Goal: Book appointment/travel/reservation

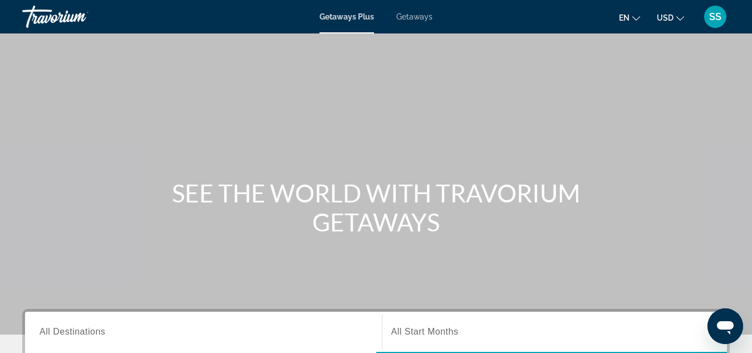
click at [422, 17] on span "Getaways" at bounding box center [415, 16] width 36 height 9
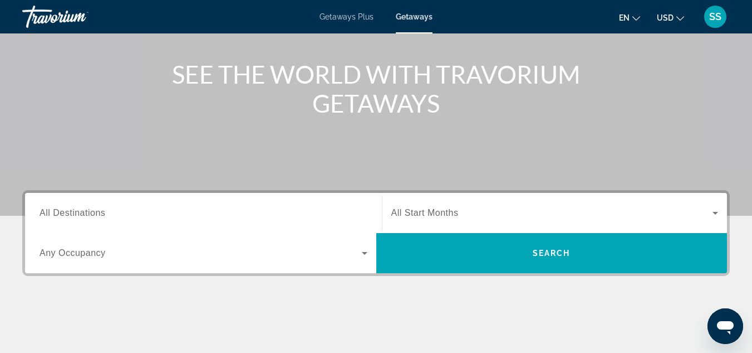
scroll to position [167, 0]
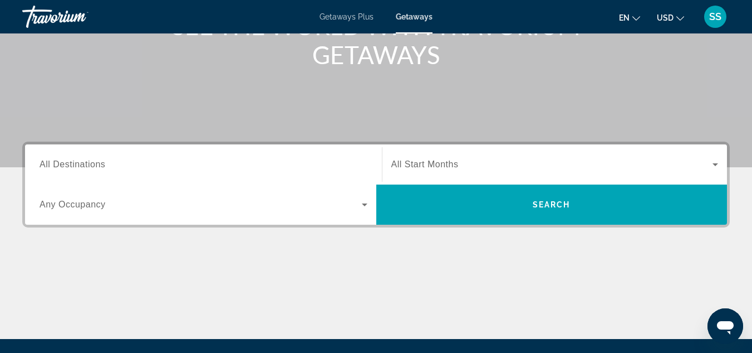
click at [361, 214] on div "Search widget" at bounding box center [204, 204] width 328 height 31
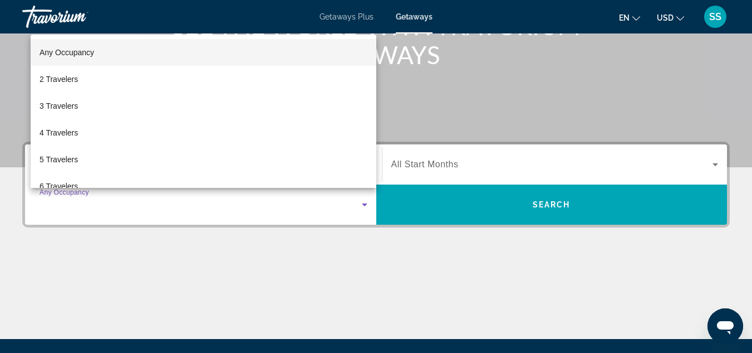
scroll to position [272, 0]
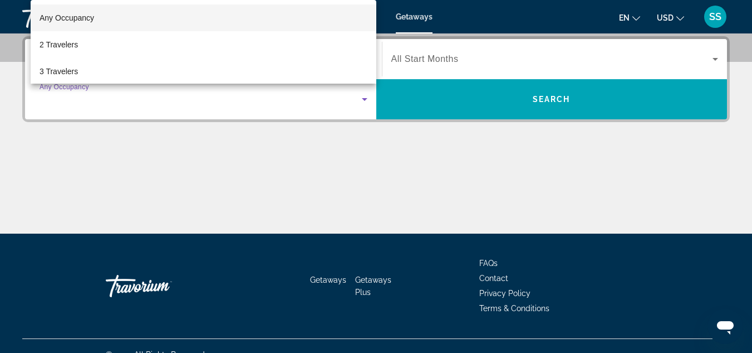
click at [333, 178] on div at bounding box center [376, 176] width 752 height 353
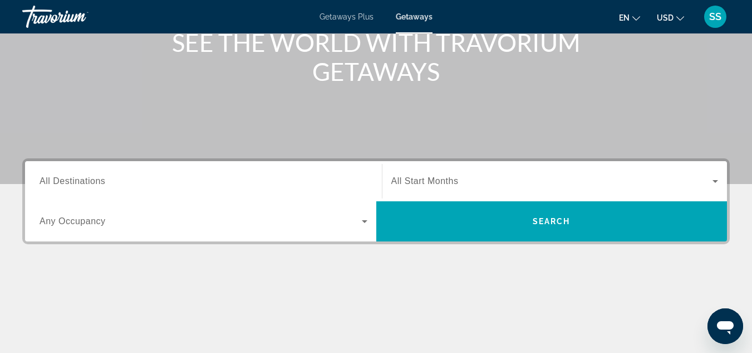
scroll to position [167, 0]
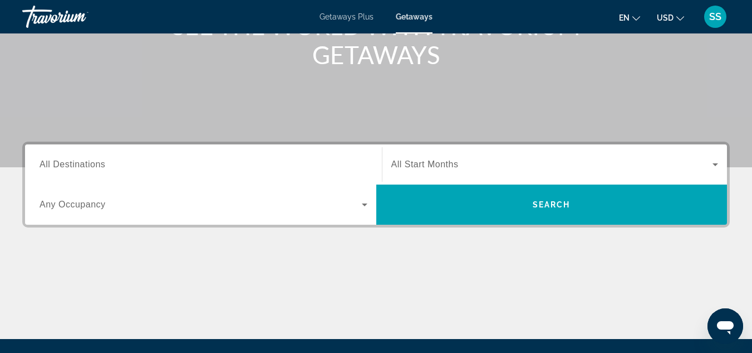
click at [718, 162] on icon "Search widget" at bounding box center [715, 164] width 13 height 13
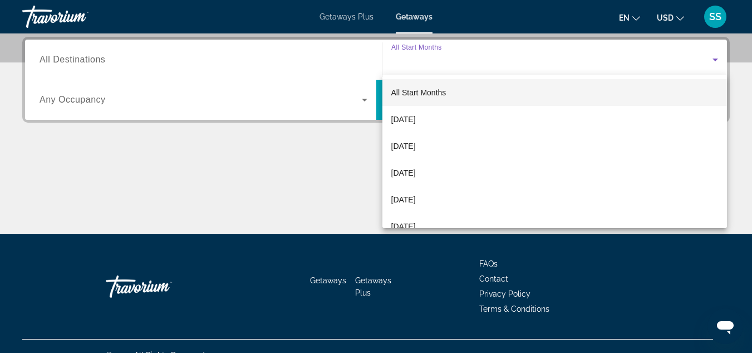
scroll to position [272, 0]
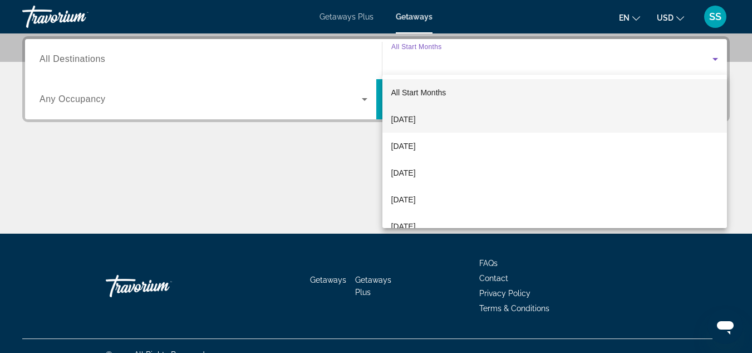
click at [449, 110] on mat-option "[DATE]" at bounding box center [555, 119] width 345 height 27
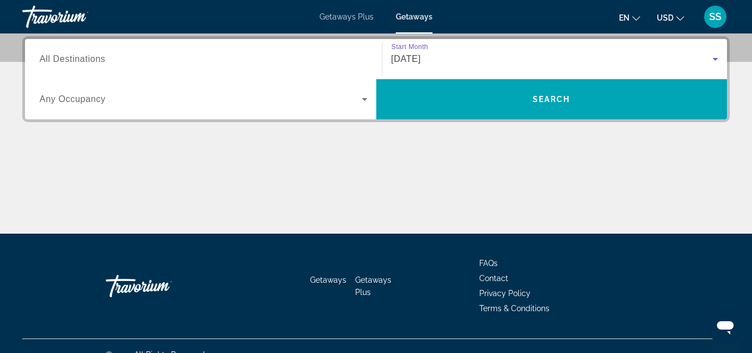
click at [449, 110] on span "Search widget" at bounding box center [552, 99] width 351 height 27
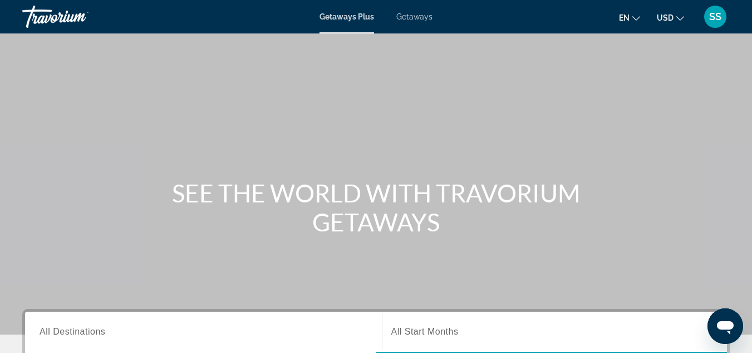
click at [409, 12] on span "Getaways" at bounding box center [415, 16] width 36 height 9
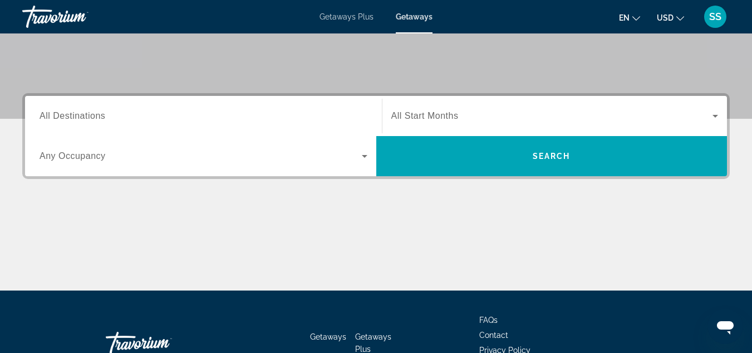
scroll to position [223, 0]
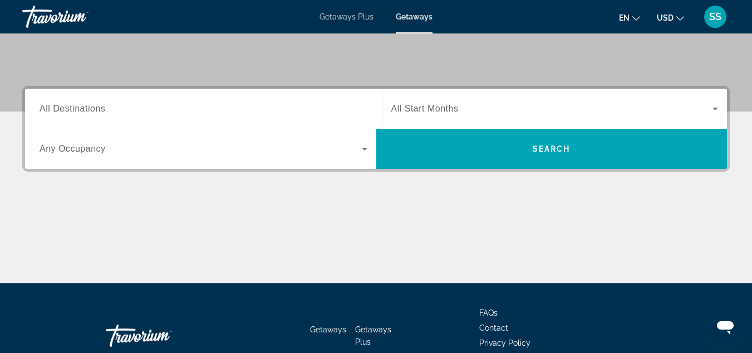
click at [720, 99] on div "Start Month All Start Months" at bounding box center [555, 108] width 345 height 31
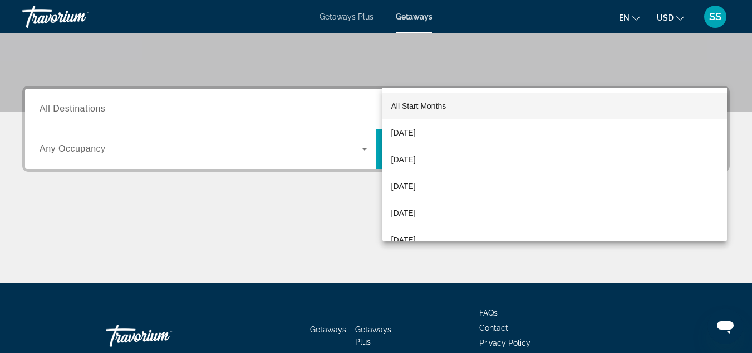
scroll to position [272, 0]
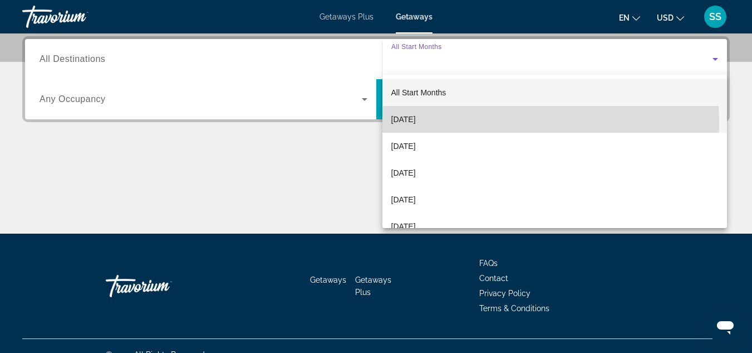
click at [416, 123] on span "[DATE]" at bounding box center [404, 119] width 25 height 13
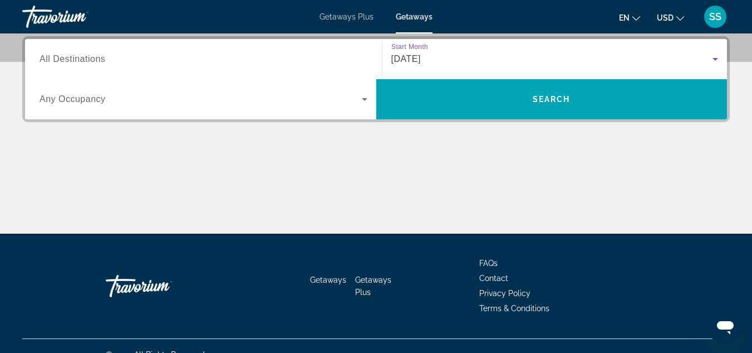
click at [88, 61] on span "All Destinations" at bounding box center [73, 58] width 66 height 9
click at [88, 61] on input "Destination All Destinations" at bounding box center [204, 59] width 328 height 13
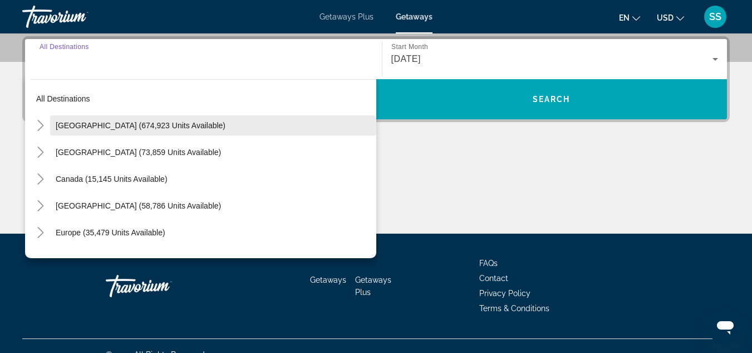
click at [157, 131] on span "Search widget" at bounding box center [213, 125] width 326 height 27
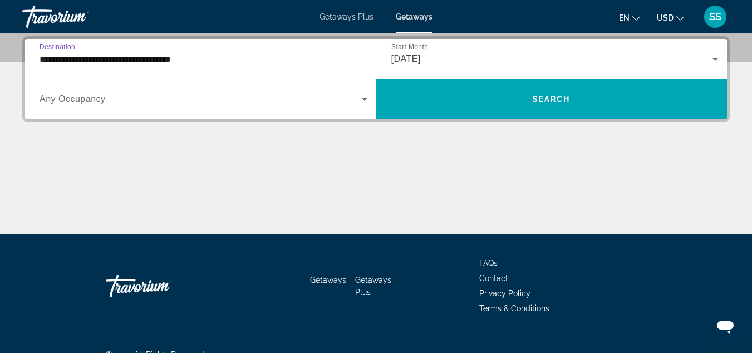
click at [280, 61] on input "**********" at bounding box center [204, 59] width 328 height 13
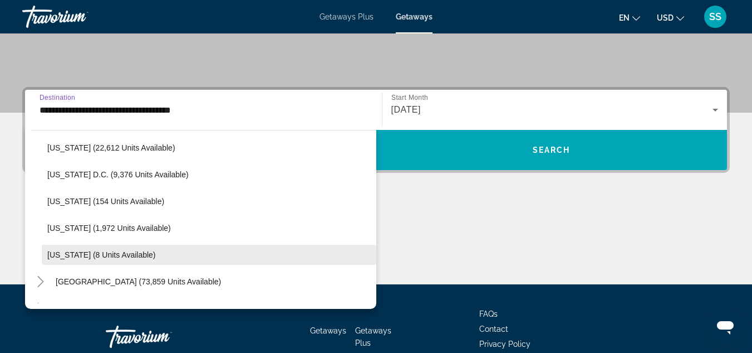
scroll to position [1105, 0]
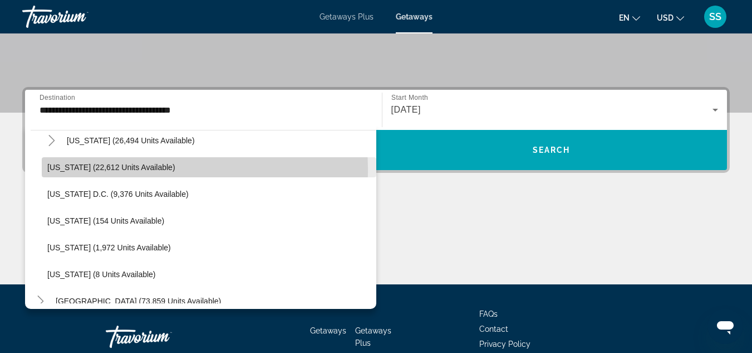
click at [92, 169] on span "[US_STATE] (22,612 units available)" at bounding box center [111, 167] width 128 height 9
type input "**********"
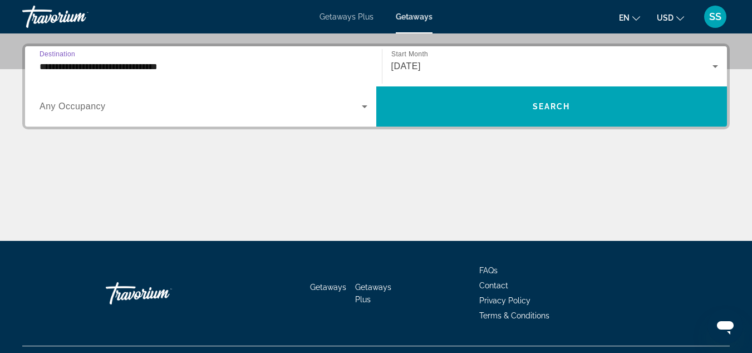
scroll to position [272, 0]
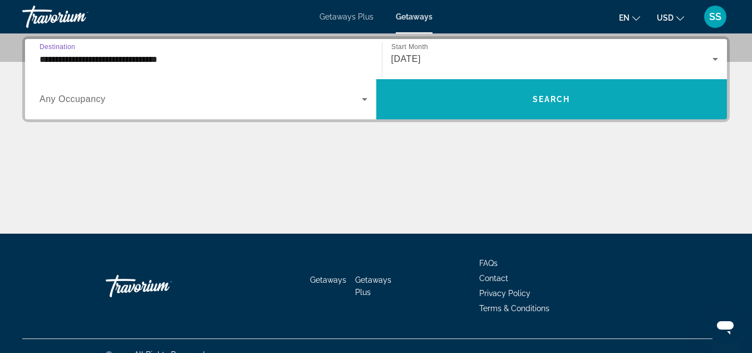
click at [531, 100] on span "Search widget" at bounding box center [552, 99] width 351 height 27
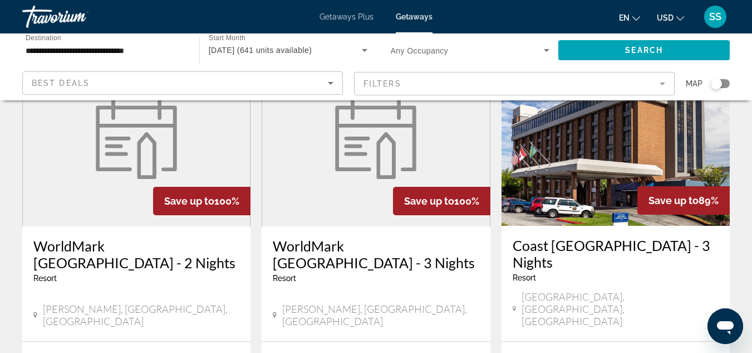
scroll to position [86, 0]
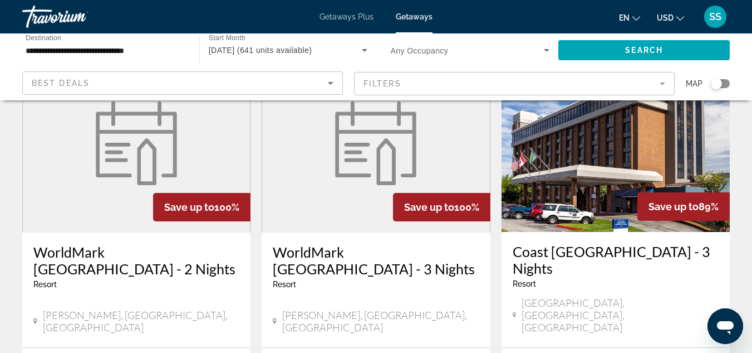
click at [719, 87] on div "Search widget" at bounding box center [716, 83] width 11 height 11
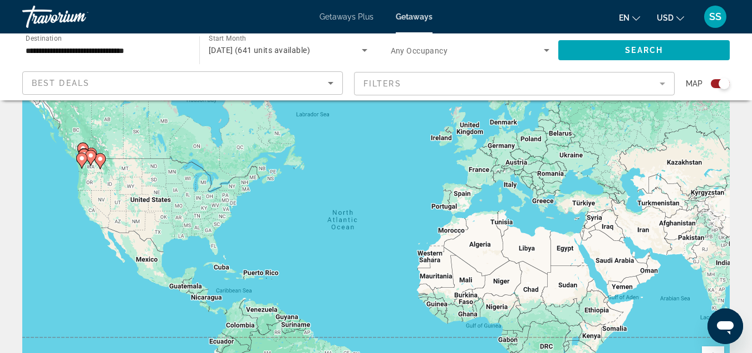
scroll to position [0, 0]
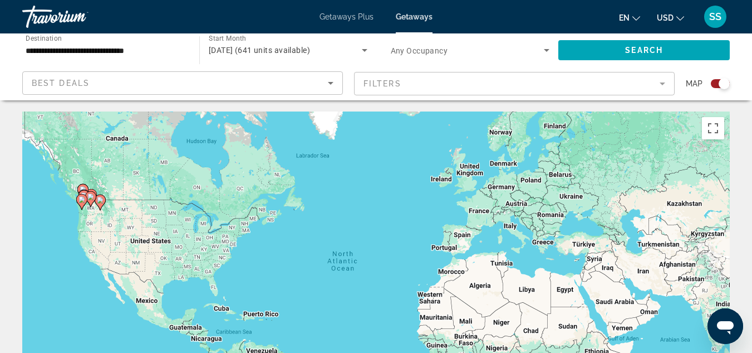
click at [87, 204] on gmp-advanced-marker "Main content" at bounding box center [81, 201] width 11 height 17
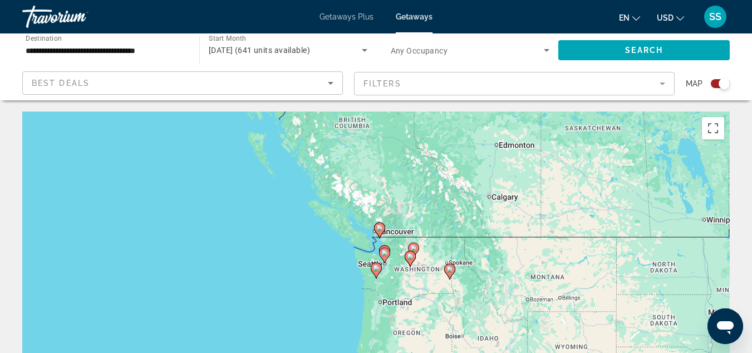
click at [381, 266] on icon "Main content" at bounding box center [376, 270] width 10 height 14
type input "**********"
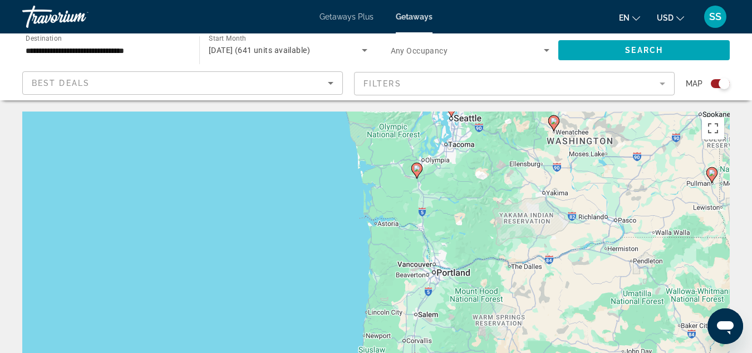
drag, startPoint x: 399, startPoint y: 245, endPoint x: 440, endPoint y: 143, distance: 109.2
click at [440, 143] on div "To activate drag with keyboard, press Alt + Enter. Once in keyboard drag state,…" at bounding box center [376, 278] width 708 height 334
click at [442, 174] on div "To activate drag with keyboard, press Alt + Enter. Once in keyboard drag state,…" at bounding box center [376, 278] width 708 height 334
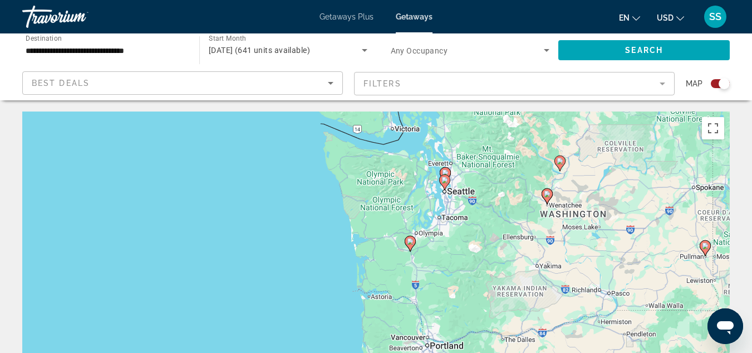
drag, startPoint x: 433, startPoint y: 141, endPoint x: 426, endPoint y: 219, distance: 78.3
click at [426, 219] on div "To activate drag with keyboard, press Alt + Enter. Once in keyboard drag state,…" at bounding box center [376, 278] width 708 height 334
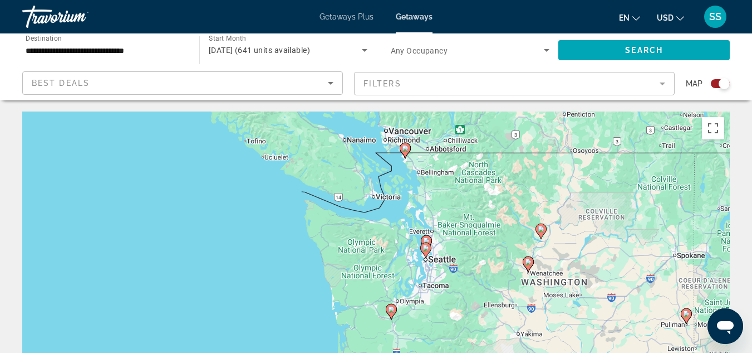
drag, startPoint x: 448, startPoint y: 138, endPoint x: 428, endPoint y: 208, distance: 73.5
click at [428, 208] on div "To activate drag with keyboard, press Alt + Enter. Once in keyboard drag state,…" at bounding box center [376, 278] width 708 height 334
click at [405, 148] on image "Main content" at bounding box center [405, 148] width 7 height 7
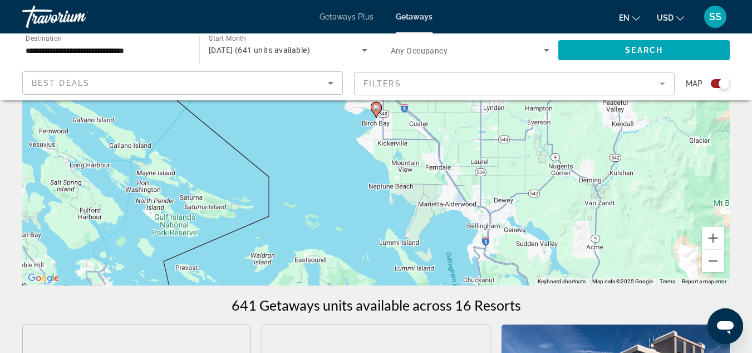
scroll to position [223, 0]
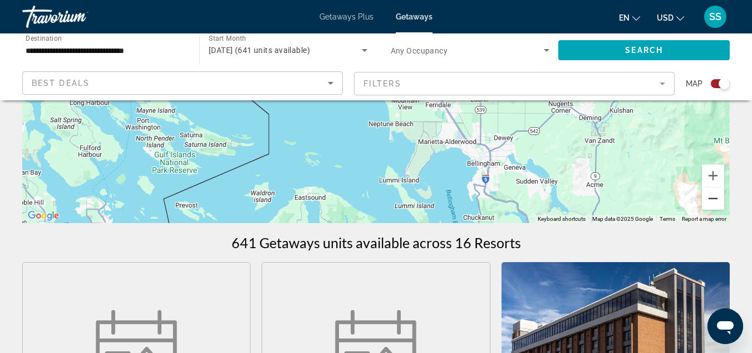
click at [717, 199] on button "Zoom out" at bounding box center [713, 198] width 22 height 22
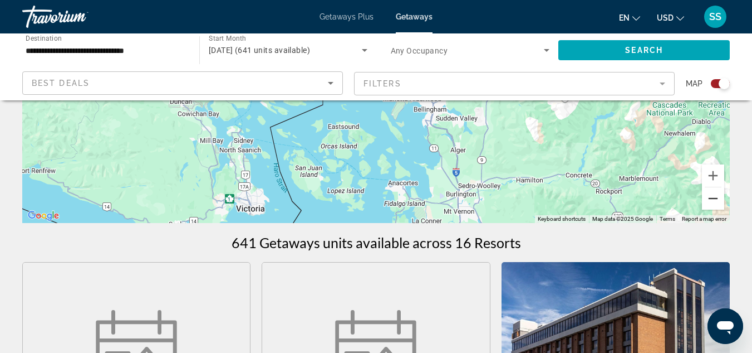
click at [717, 199] on button "Zoom out" at bounding box center [713, 198] width 22 height 22
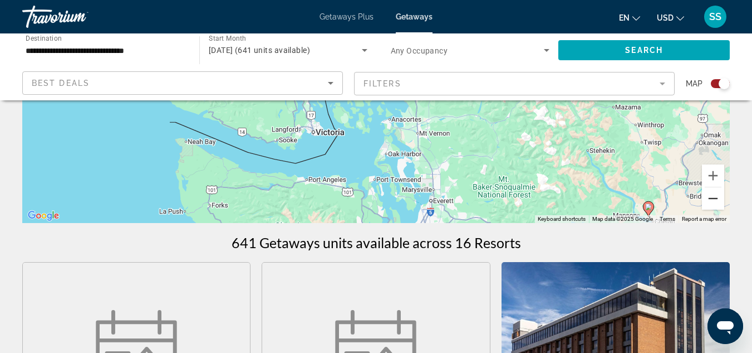
click at [717, 199] on button "Zoom out" at bounding box center [713, 198] width 22 height 22
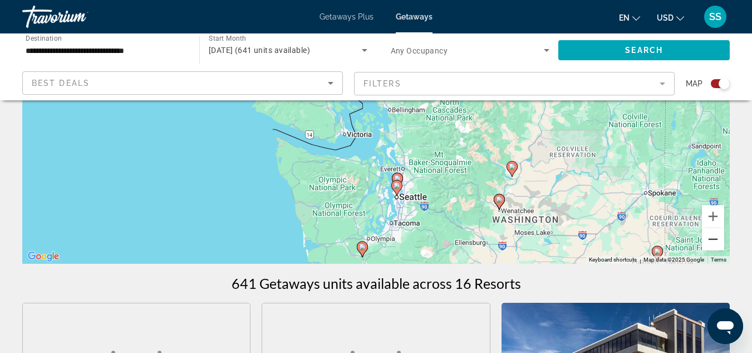
scroll to position [167, 0]
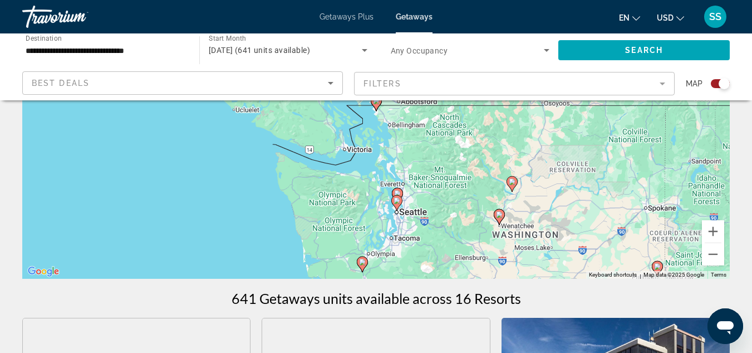
click at [501, 224] on gmp-advanced-marker "Main content" at bounding box center [499, 216] width 11 height 17
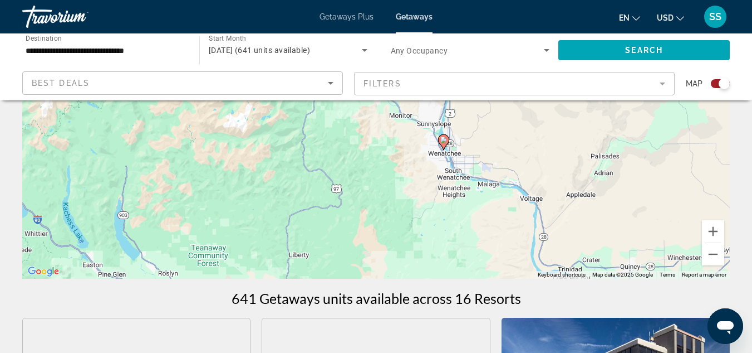
drag, startPoint x: 365, startPoint y: 148, endPoint x: 431, endPoint y: 188, distance: 77.0
click at [431, 188] on div "To navigate, press the arrow keys. To activate drag with keyboard, press Alt + …" at bounding box center [376, 111] width 708 height 334
click at [717, 259] on button "Zoom out" at bounding box center [713, 254] width 22 height 22
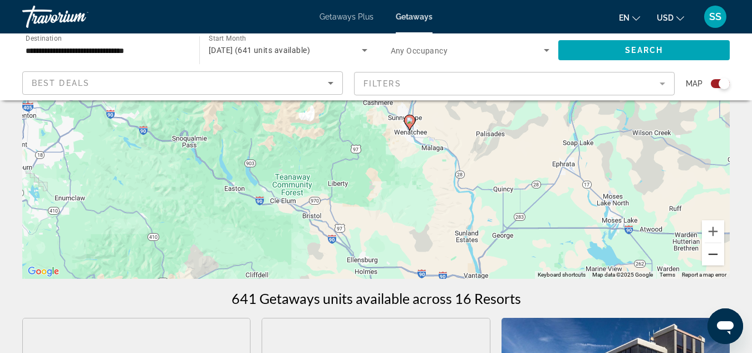
click at [717, 259] on button "Zoom out" at bounding box center [713, 254] width 22 height 22
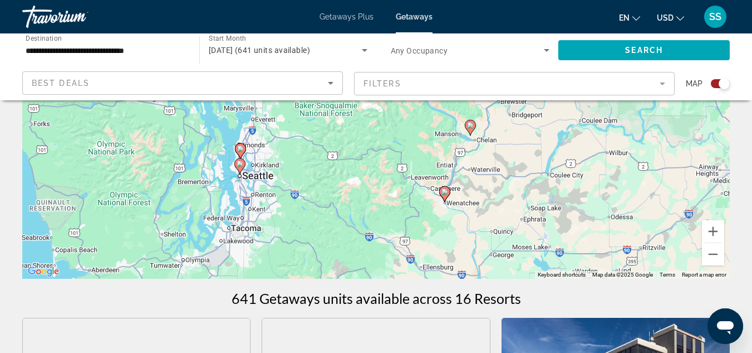
drag, startPoint x: 389, startPoint y: 140, endPoint x: 424, endPoint y: 199, distance: 68.7
click at [439, 222] on div "To navigate, press the arrow keys. To activate drag with keyboard, press Alt + …" at bounding box center [376, 111] width 708 height 334
click at [720, 253] on button "Zoom out" at bounding box center [713, 254] width 22 height 22
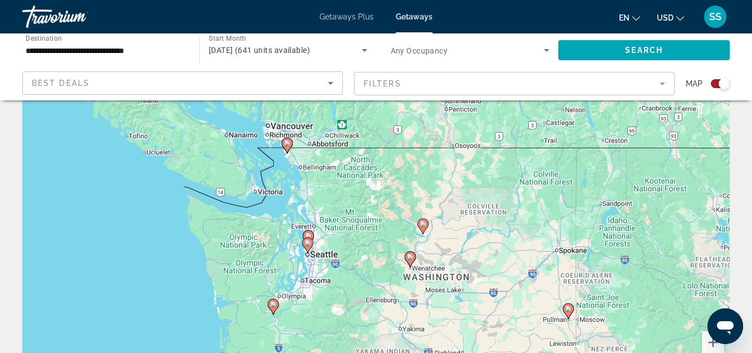
scroll to position [56, 0]
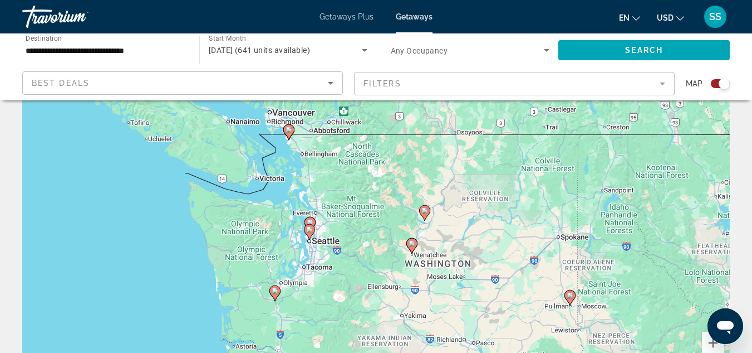
drag, startPoint x: 381, startPoint y: 267, endPoint x: 383, endPoint y: 252, distance: 15.1
click at [383, 252] on div "To navigate, press the arrow keys. To activate drag with keyboard, press Alt + …" at bounding box center [376, 223] width 708 height 334
click at [423, 214] on icon "Main content" at bounding box center [424, 213] width 10 height 14
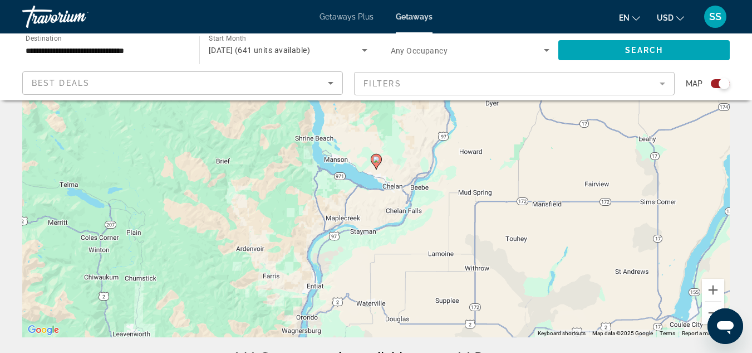
scroll to position [111, 0]
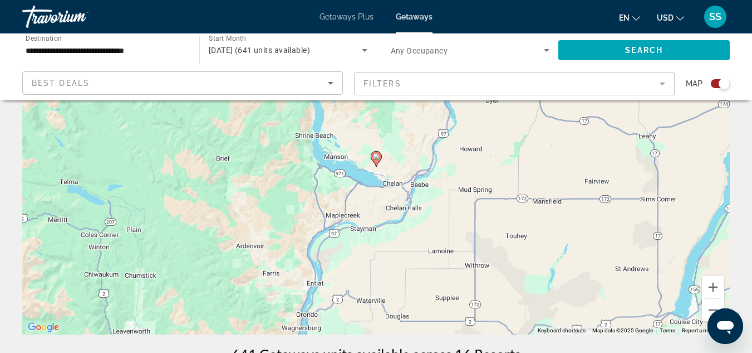
click at [378, 161] on icon "Main content" at bounding box center [376, 159] width 10 height 14
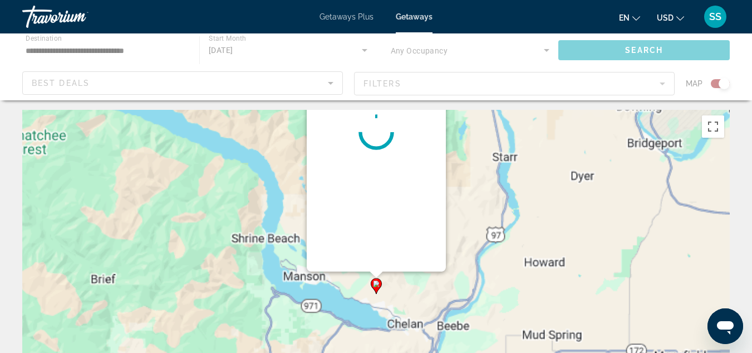
scroll to position [0, 0]
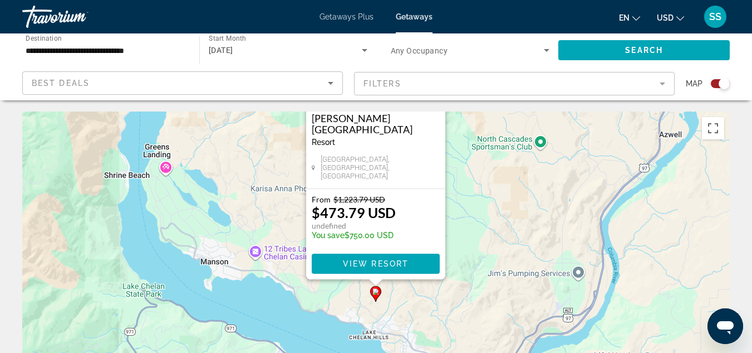
drag, startPoint x: 510, startPoint y: 281, endPoint x: 510, endPoint y: 153, distance: 128.1
click at [510, 153] on div "To activate drag with keyboard, press Alt + Enter. Once in keyboard drag state,…" at bounding box center [376, 278] width 708 height 334
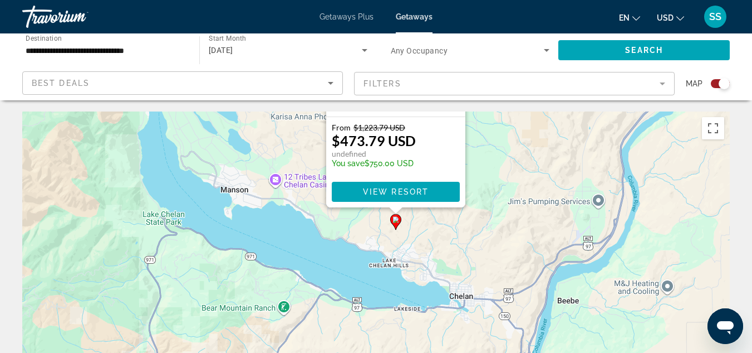
drag, startPoint x: 408, startPoint y: 301, endPoint x: 428, endPoint y: 228, distance: 76.2
click at [428, 228] on div "To activate drag with keyboard, press Alt + Enter. Once in keyboard drag state,…" at bounding box center [376, 278] width 708 height 334
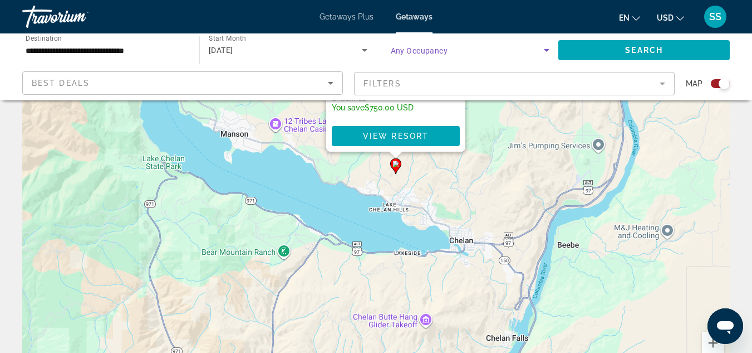
click at [547, 52] on icon "Search widget" at bounding box center [546, 49] width 13 height 13
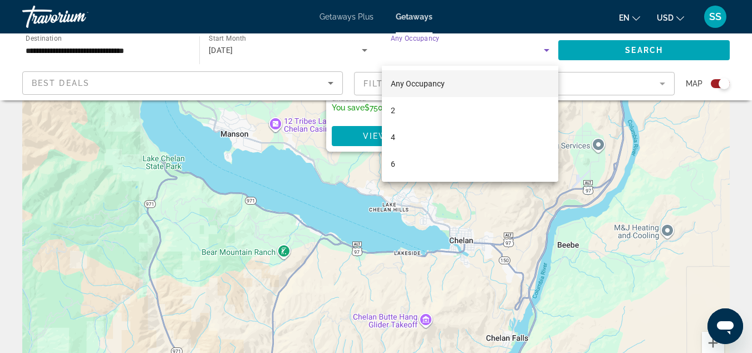
click at [575, 125] on div at bounding box center [376, 176] width 752 height 353
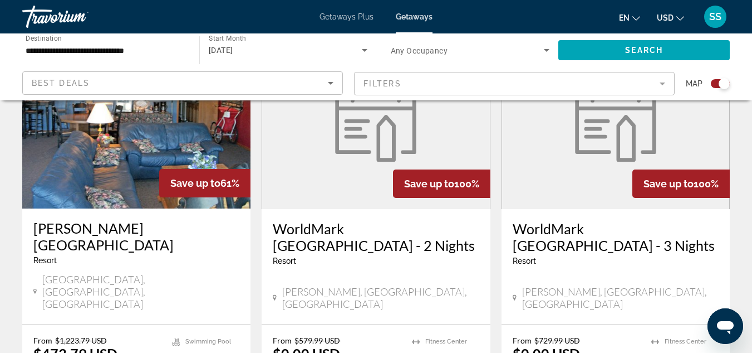
scroll to position [446, 0]
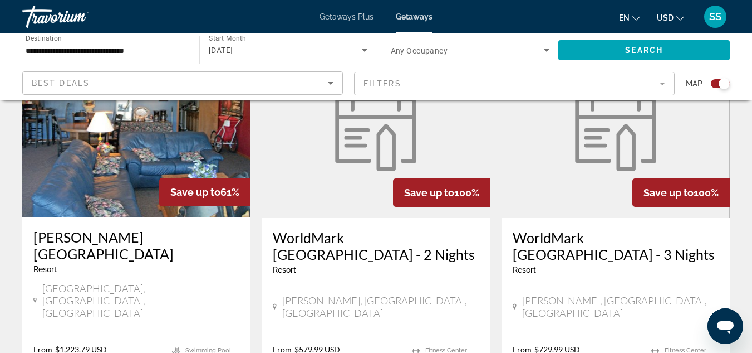
click at [393, 149] on img "Main content" at bounding box center [376, 129] width 95 height 84
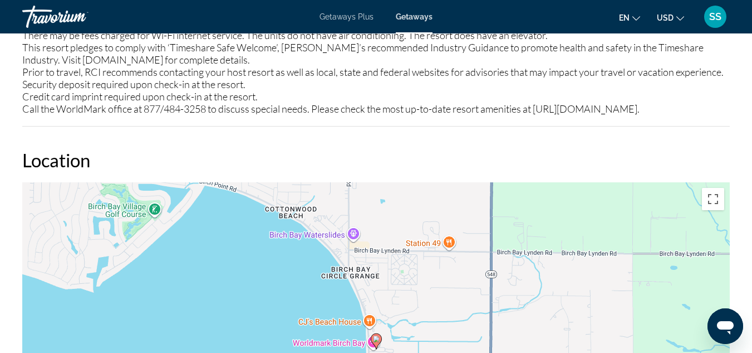
scroll to position [1225, 0]
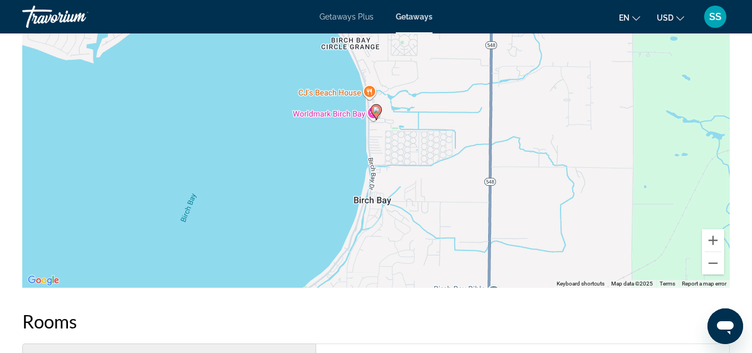
click at [376, 113] on image "Main content" at bounding box center [376, 109] width 7 height 7
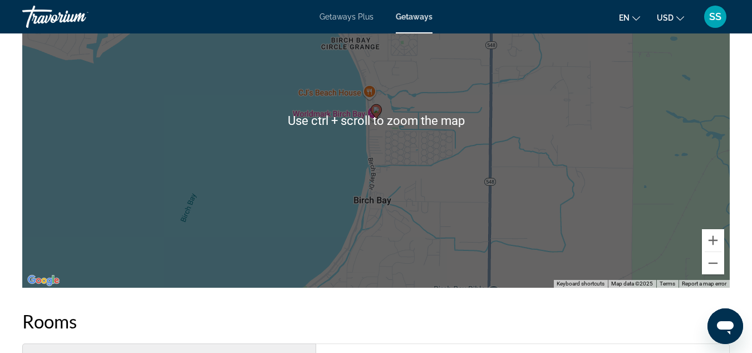
scroll to position [1114, 0]
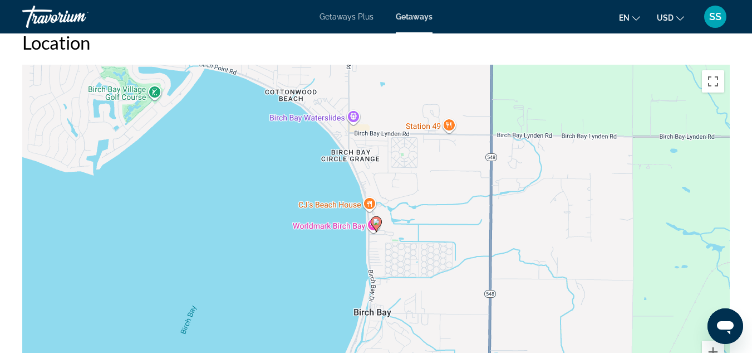
click at [382, 243] on div "To navigate, press the arrow keys. To activate drag with keyboard, press Alt + …" at bounding box center [376, 232] width 708 height 334
click at [371, 232] on gmp-advanced-marker "Main content" at bounding box center [376, 224] width 11 height 17
click at [374, 232] on gmp-advanced-marker "Main content" at bounding box center [376, 224] width 11 height 17
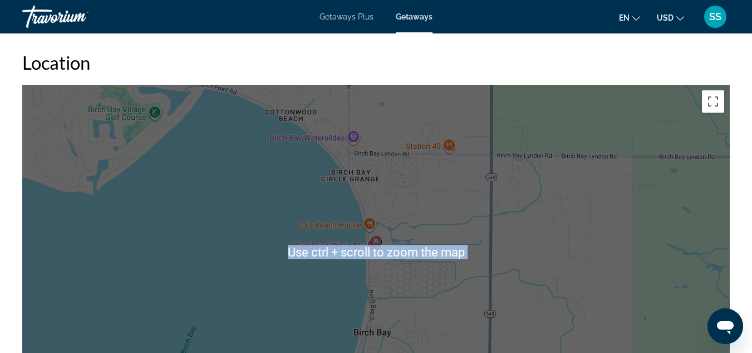
scroll to position [1058, 0]
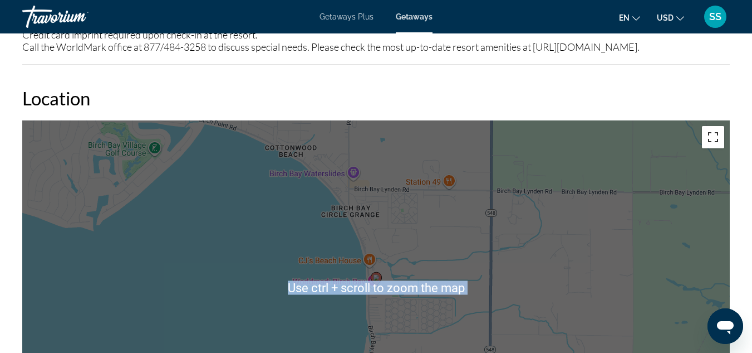
click at [721, 148] on button "Toggle fullscreen view" at bounding box center [713, 137] width 22 height 22
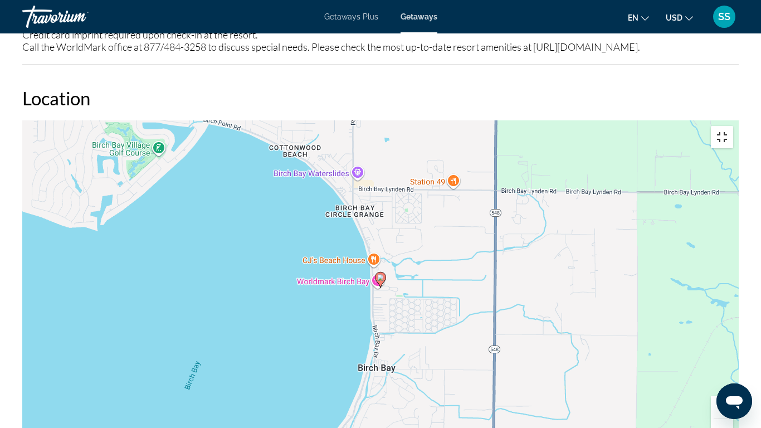
click at [733, 126] on button "Toggle fullscreen view" at bounding box center [722, 137] width 22 height 22
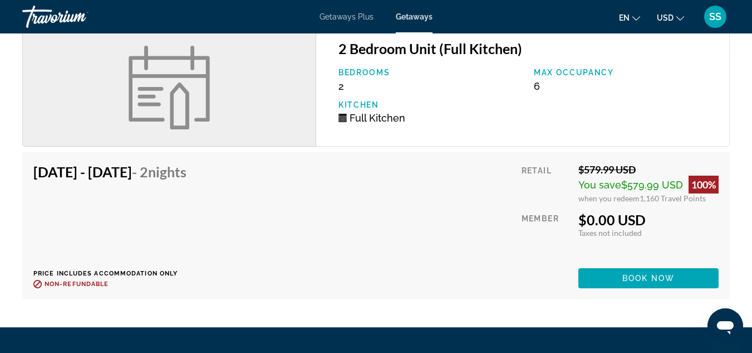
scroll to position [1560, 0]
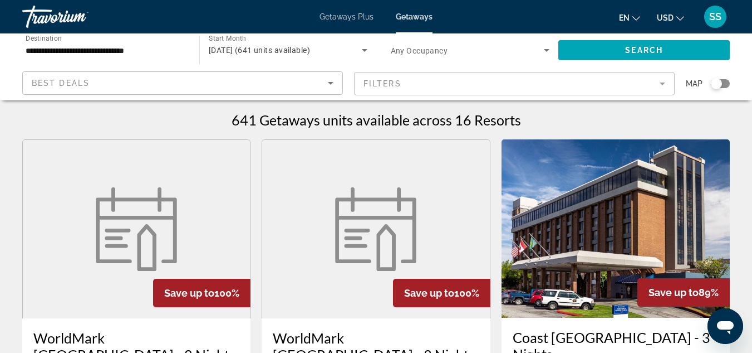
click at [658, 80] on mat-form-field "Filters" at bounding box center [514, 83] width 321 height 23
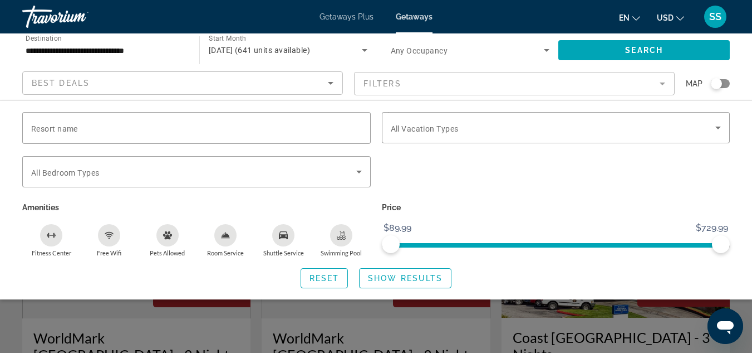
click at [334, 79] on icon "Sort by" at bounding box center [330, 82] width 13 height 13
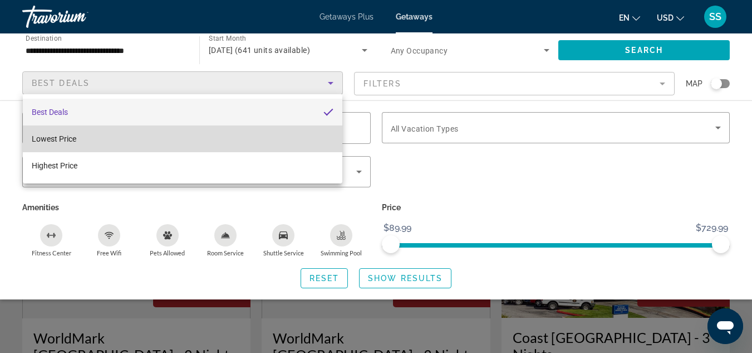
click at [237, 145] on mat-option "Lowest Price" at bounding box center [183, 138] width 320 height 27
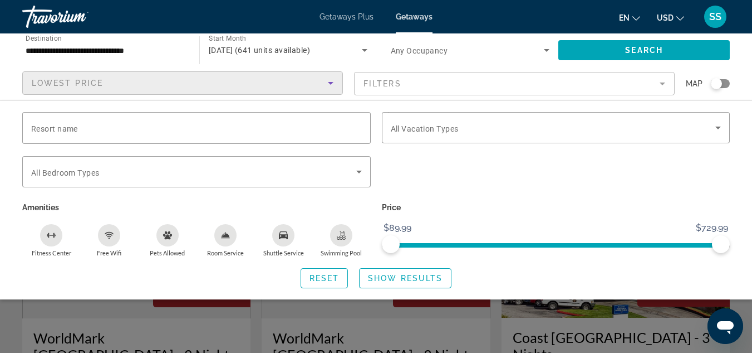
click at [657, 80] on mat-form-field "Filters" at bounding box center [514, 83] width 321 height 23
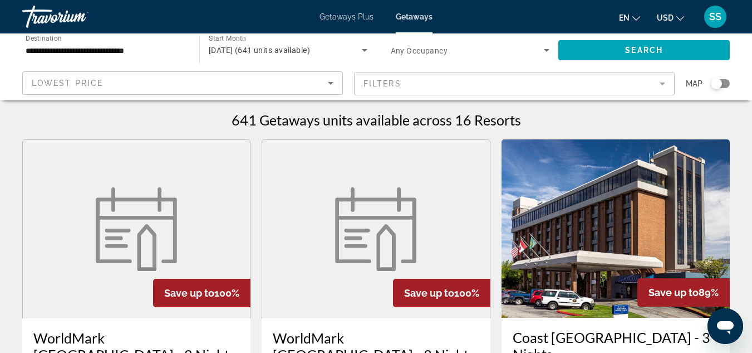
click at [596, 32] on mat-toolbar "Getaways Plus Getaways en English Español Français Italiano Português русский U…" at bounding box center [376, 16] width 752 height 33
click at [598, 51] on span "Search widget" at bounding box center [645, 50] width 172 height 27
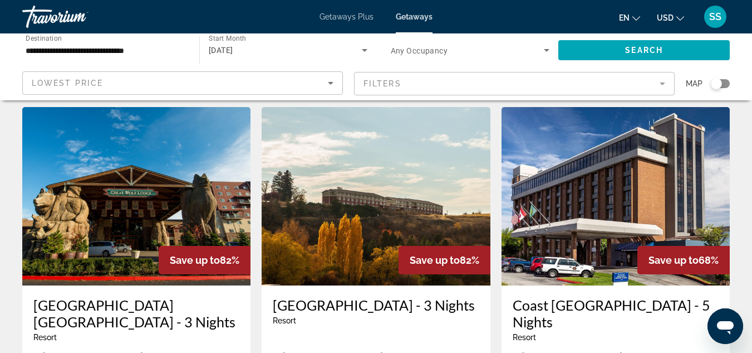
scroll to position [891, 0]
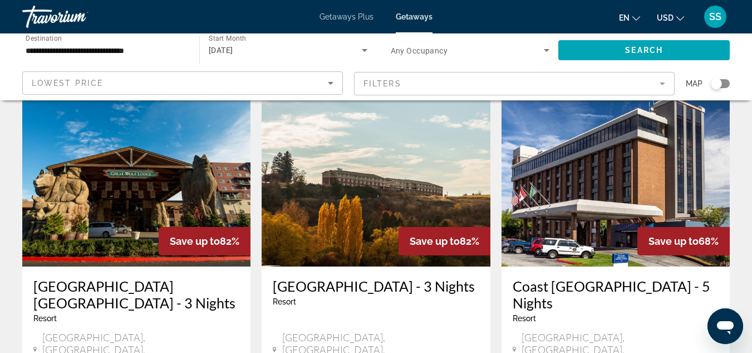
click at [95, 167] on img "Main content" at bounding box center [136, 177] width 228 height 178
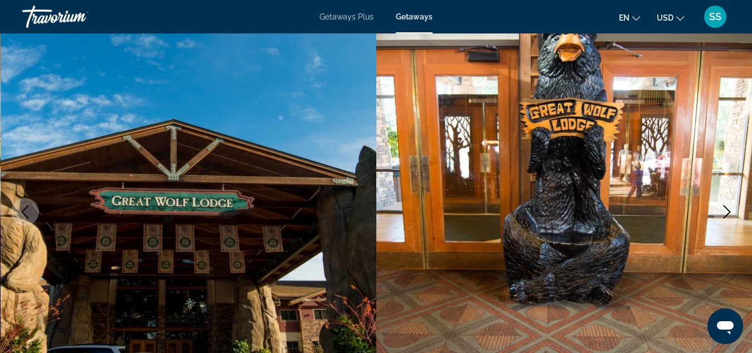
scroll to position [111, 0]
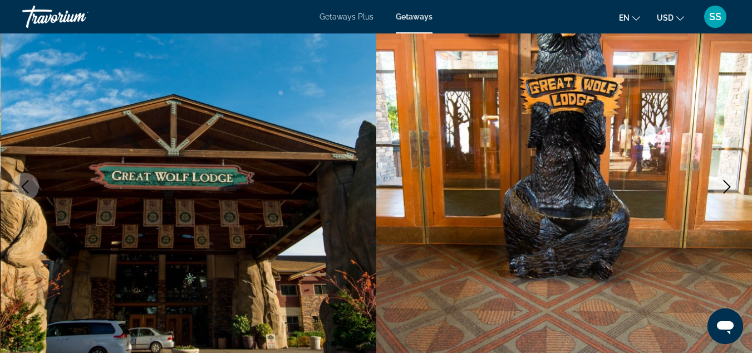
click at [729, 187] on icon "Next image" at bounding box center [727, 186] width 13 height 13
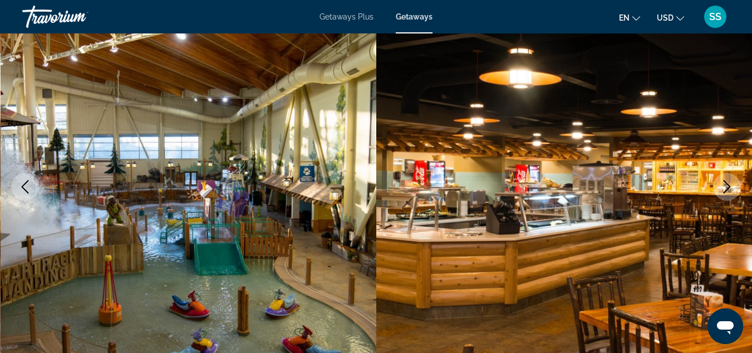
click at [729, 187] on icon "Next image" at bounding box center [727, 186] width 13 height 13
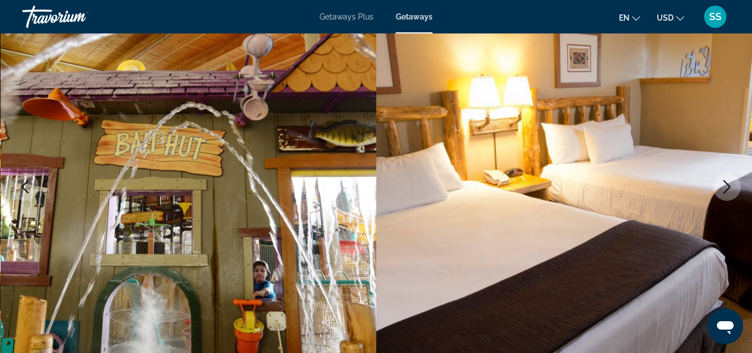
click at [729, 187] on icon "Next image" at bounding box center [727, 186] width 13 height 13
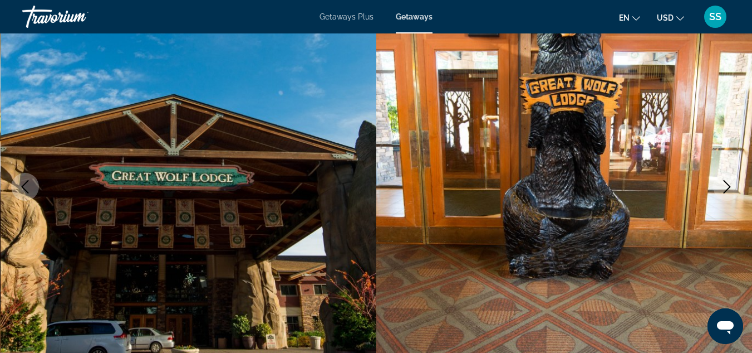
click at [729, 187] on icon "Next image" at bounding box center [727, 186] width 13 height 13
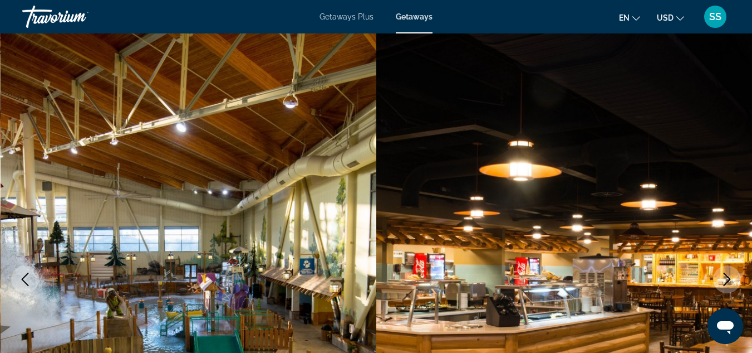
scroll to position [0, 0]
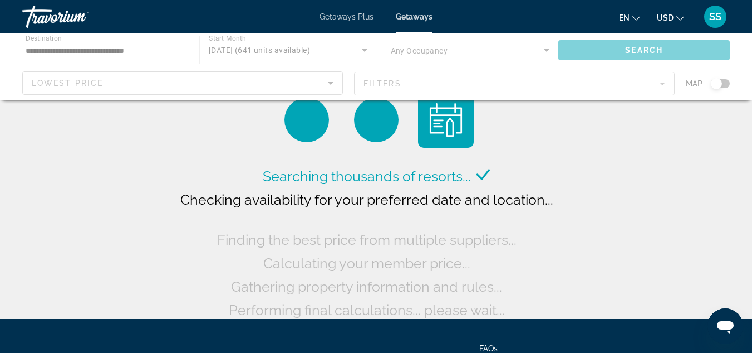
click at [715, 80] on div "Main content" at bounding box center [376, 66] width 752 height 67
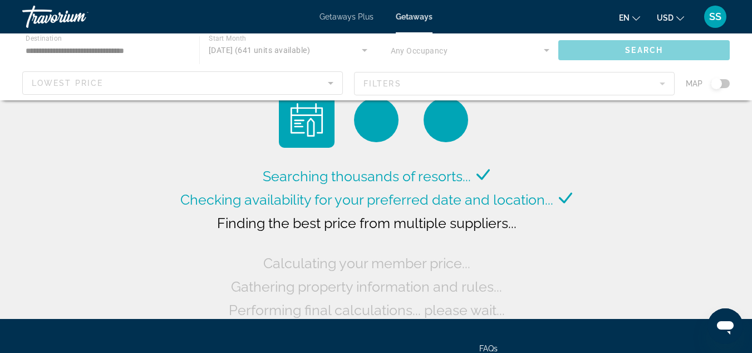
click at [717, 82] on div "Main content" at bounding box center [376, 66] width 752 height 67
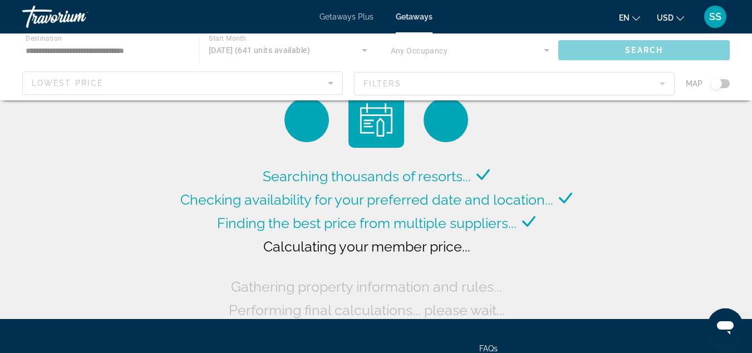
click at [717, 82] on div "Main content" at bounding box center [376, 66] width 752 height 67
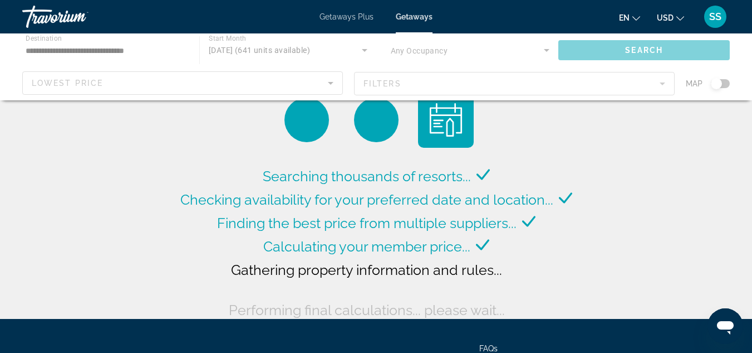
click at [726, 84] on div "Main content" at bounding box center [376, 66] width 752 height 67
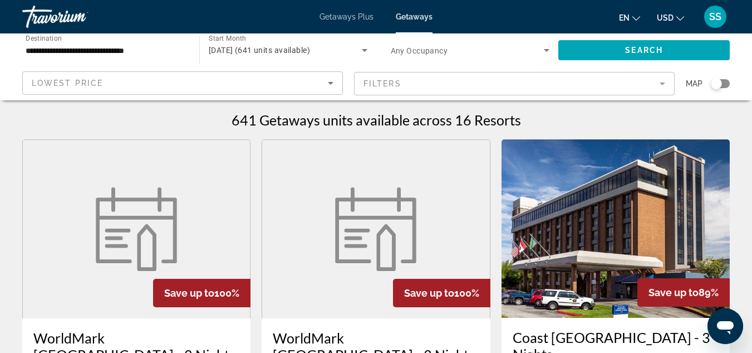
click at [727, 84] on div "Search widget" at bounding box center [720, 83] width 19 height 9
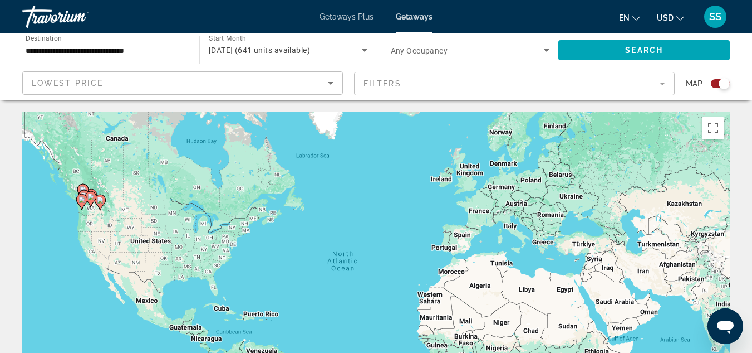
click at [92, 202] on icon "Main content" at bounding box center [90, 199] width 10 height 14
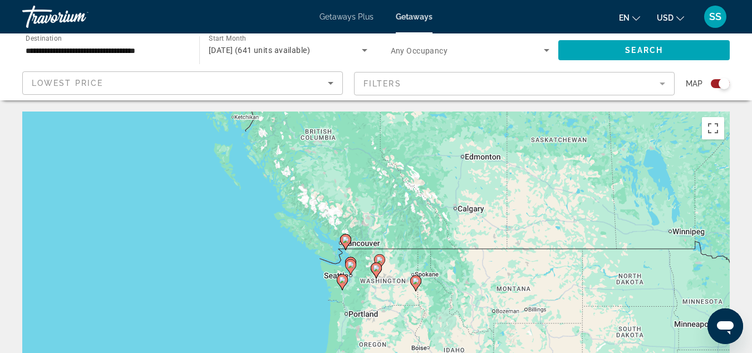
click at [340, 284] on icon "Main content" at bounding box center [342, 282] width 10 height 14
type input "**********"
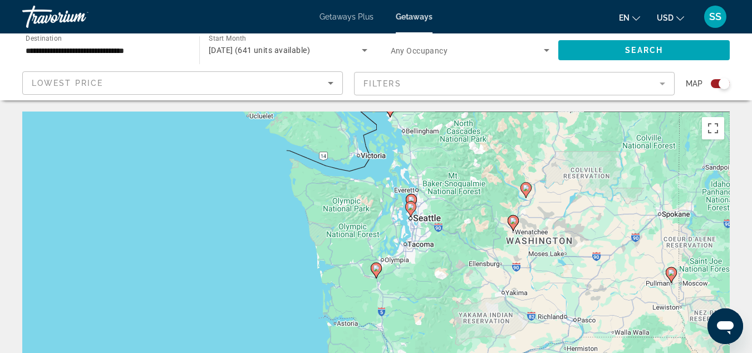
click at [380, 273] on gmp-advanced-marker "Main content" at bounding box center [376, 270] width 11 height 17
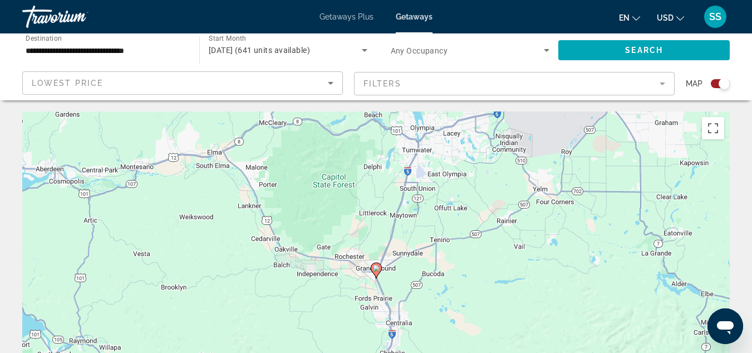
click at [380, 274] on gmp-advanced-marker "Main content" at bounding box center [376, 270] width 11 height 17
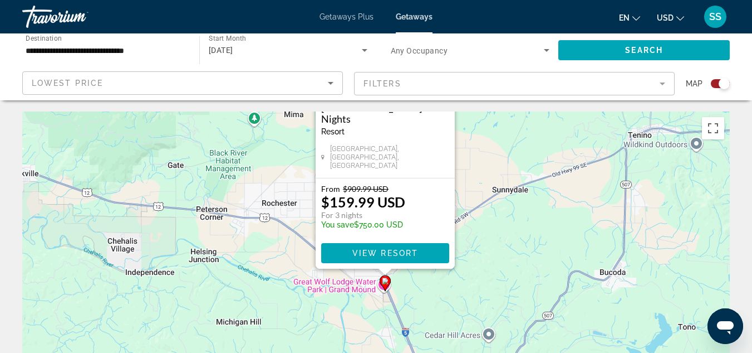
drag, startPoint x: 483, startPoint y: 304, endPoint x: 493, endPoint y: 166, distance: 137.9
click at [493, 166] on div "To activate drag with keyboard, press Alt + Enter. Once in keyboard drag state,…" at bounding box center [376, 278] width 708 height 334
click at [515, 178] on div "To activate drag with keyboard, press Alt + Enter. Once in keyboard drag state,…" at bounding box center [376, 278] width 708 height 334
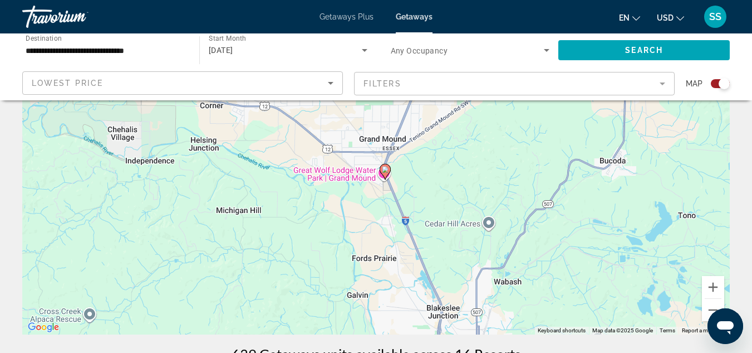
scroll to position [223, 0]
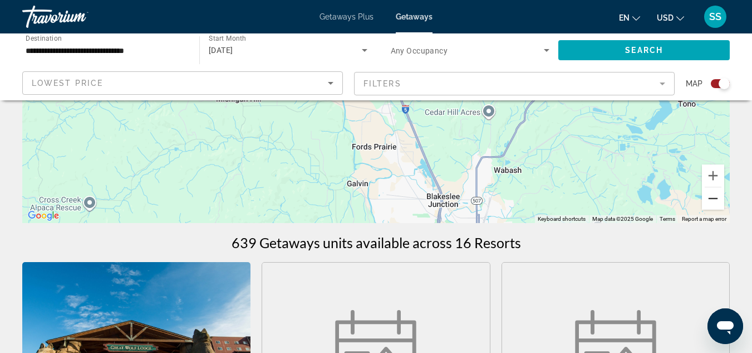
click at [715, 199] on button "Zoom out" at bounding box center [713, 198] width 22 height 22
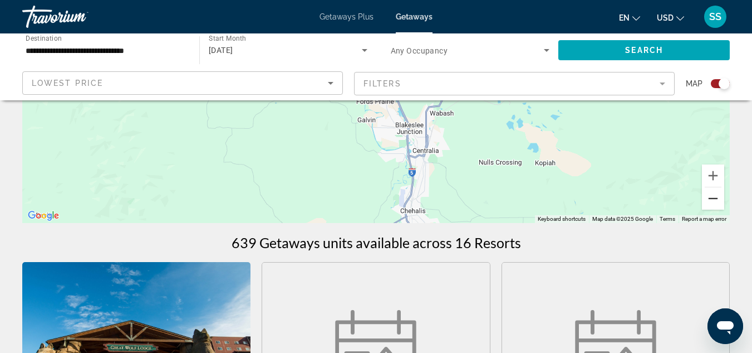
click at [715, 199] on button "Zoom out" at bounding box center [713, 198] width 22 height 22
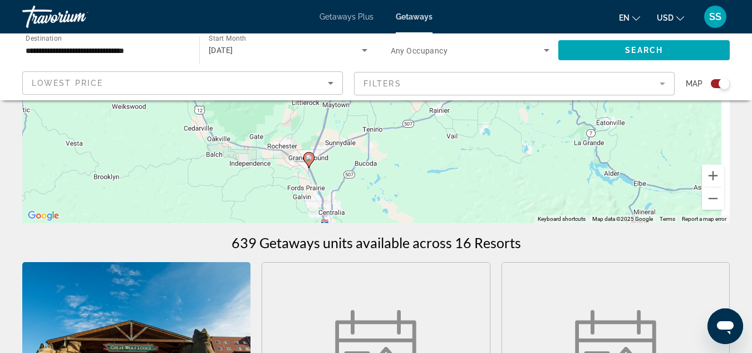
drag, startPoint x: 569, startPoint y: 146, endPoint x: 486, endPoint y: 265, distance: 144.8
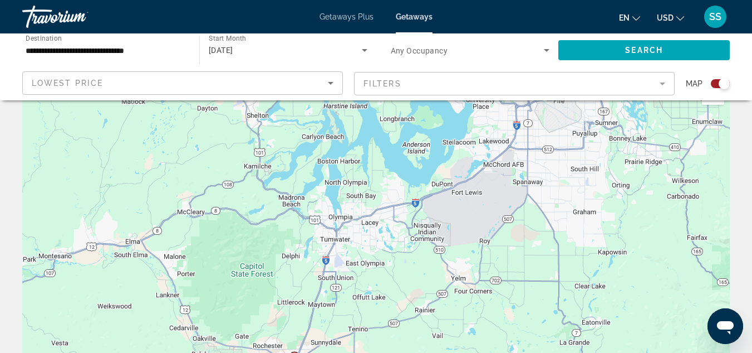
scroll to position [0, 0]
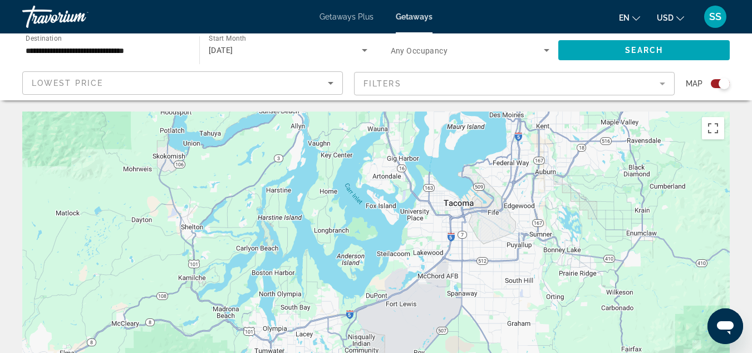
drag, startPoint x: 471, startPoint y: 171, endPoint x: 406, endPoint y: 245, distance: 98.2
click at [394, 253] on div "To activate drag with keyboard, press Alt + Enter. Once in keyboard drag state,…" at bounding box center [376, 278] width 708 height 334
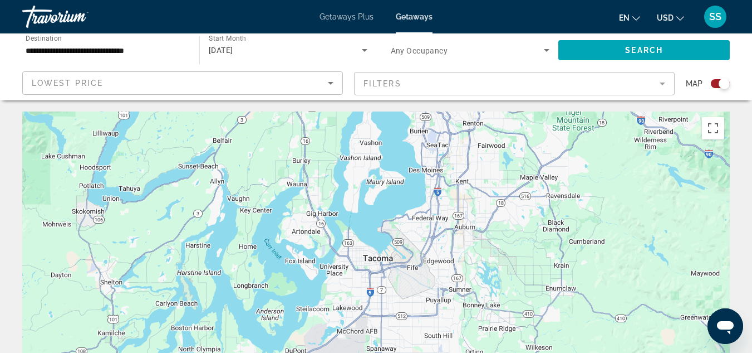
drag, startPoint x: 510, startPoint y: 191, endPoint x: 430, endPoint y: 250, distance: 99.1
click at [430, 255] on div "To activate drag with keyboard, press Alt + Enter. Once in keyboard drag state,…" at bounding box center [376, 278] width 708 height 334
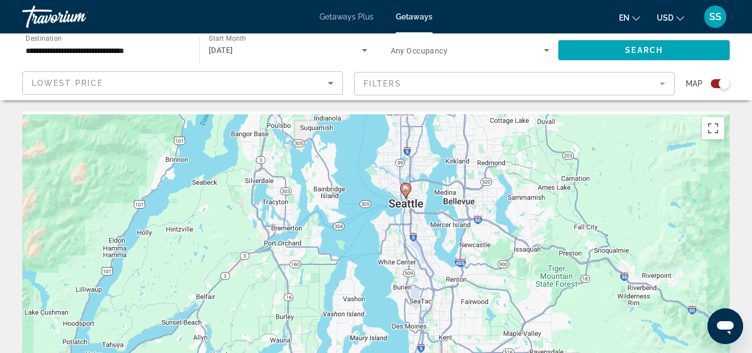
drag, startPoint x: 425, startPoint y: 137, endPoint x: 419, endPoint y: 283, distance: 146.0
click at [419, 283] on div "To activate drag with keyboard, press Alt + Enter. Once in keyboard drag state,…" at bounding box center [376, 278] width 708 height 334
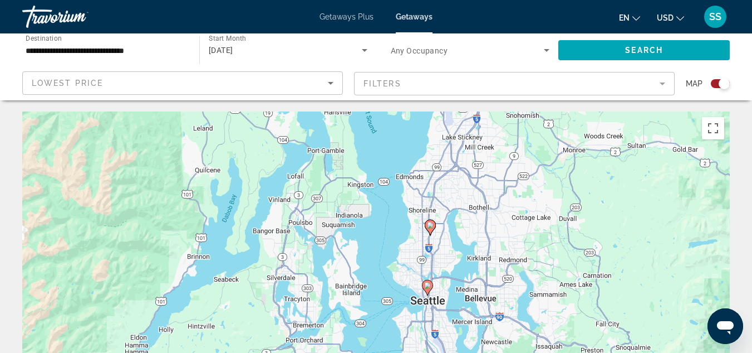
drag, startPoint x: 427, startPoint y: 172, endPoint x: 449, endPoint y: 275, distance: 104.9
click at [449, 275] on div "To activate drag with keyboard, press Alt + Enter. Once in keyboard drag state,…" at bounding box center [376, 278] width 708 height 334
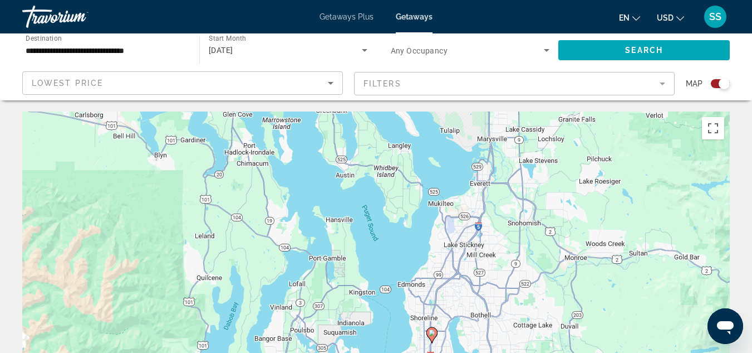
drag, startPoint x: 471, startPoint y: 182, endPoint x: 472, endPoint y: 290, distance: 108.1
click at [472, 290] on div "To activate drag with keyboard, press Alt + Enter. Once in keyboard drag state,…" at bounding box center [376, 278] width 708 height 334
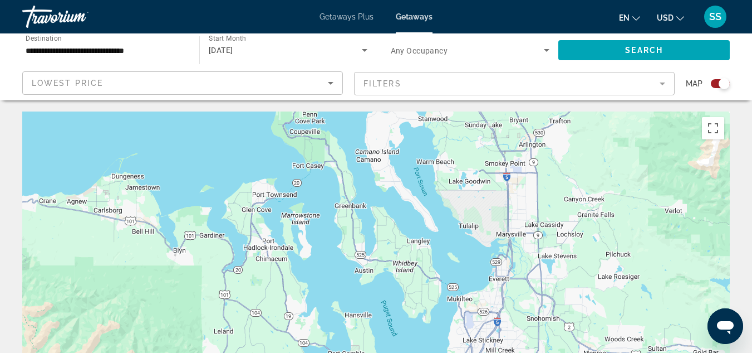
drag, startPoint x: 438, startPoint y: 175, endPoint x: 456, endPoint y: 265, distance: 92.0
click at [456, 265] on div "To activate drag with keyboard, press Alt + Enter. Once in keyboard drag state,…" at bounding box center [376, 278] width 708 height 334
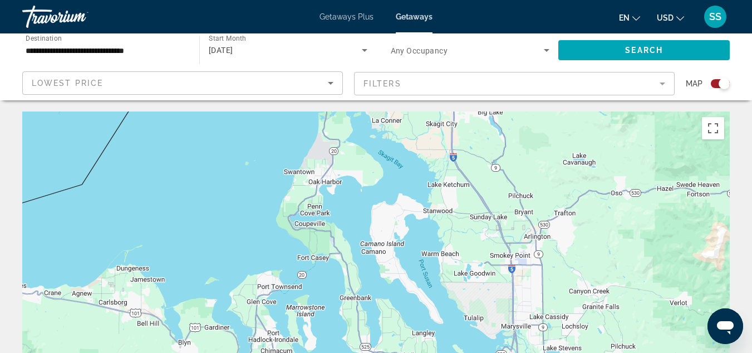
drag, startPoint x: 444, startPoint y: 157, endPoint x: 448, endPoint y: 270, distance: 113.1
click at [448, 270] on div "To activate drag with keyboard, press Alt + Enter. Once in keyboard drag state,…" at bounding box center [376, 278] width 708 height 334
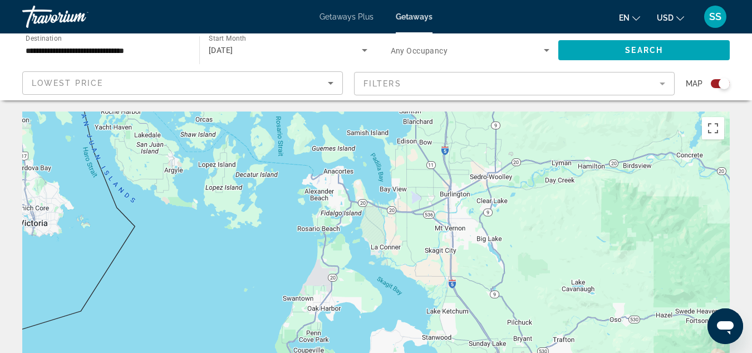
drag, startPoint x: 457, startPoint y: 164, endPoint x: 458, endPoint y: 273, distance: 109.2
click at [458, 273] on div "Main content" at bounding box center [376, 278] width 708 height 334
drag, startPoint x: 429, startPoint y: 170, endPoint x: 427, endPoint y: 178, distance: 8.3
click at [427, 178] on div "Main content" at bounding box center [376, 278] width 708 height 334
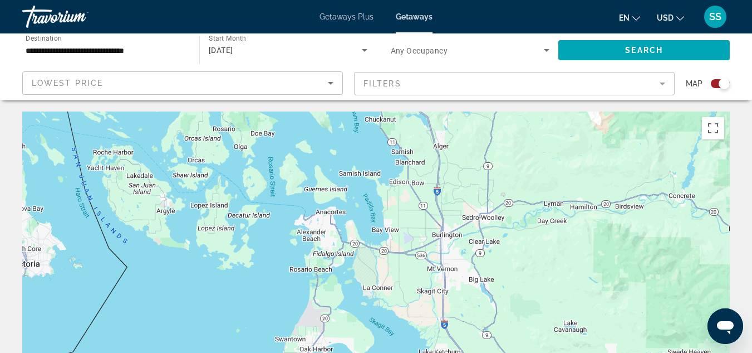
drag, startPoint x: 455, startPoint y: 184, endPoint x: 449, endPoint y: 211, distance: 27.3
click at [449, 211] on div "Main content" at bounding box center [376, 278] width 708 height 334
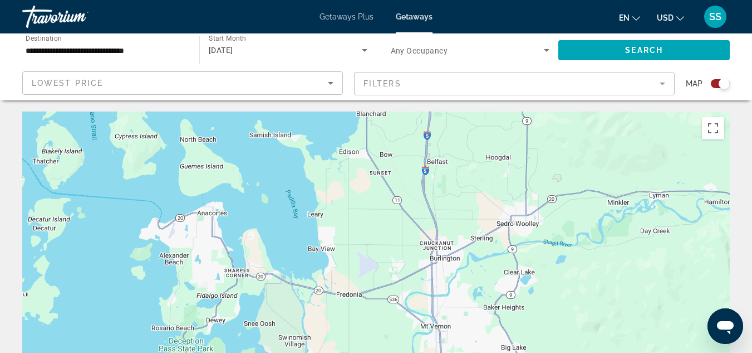
click at [449, 211] on div "Main content" at bounding box center [376, 278] width 708 height 334
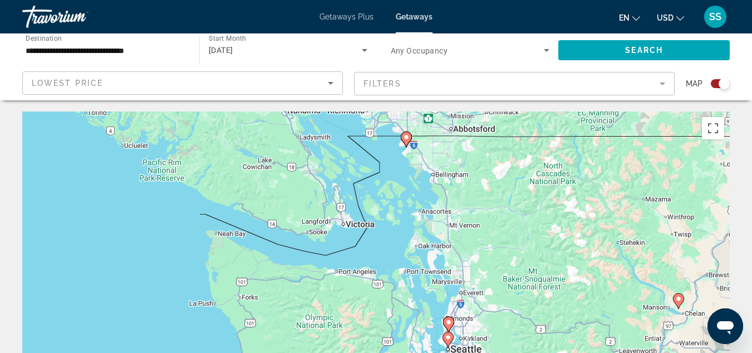
click at [404, 137] on image "Main content" at bounding box center [406, 137] width 7 height 7
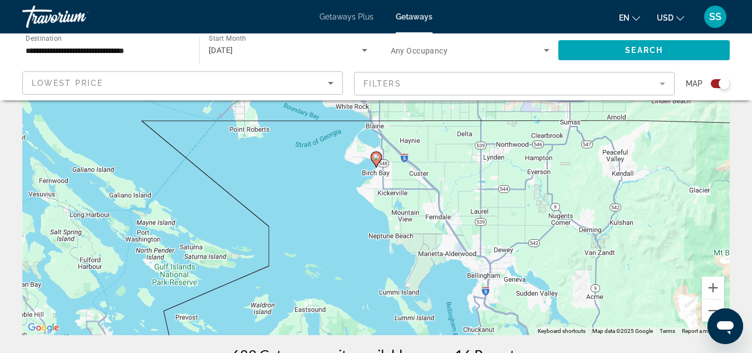
scroll to position [111, 0]
click at [376, 154] on image "Main content" at bounding box center [376, 156] width 7 height 7
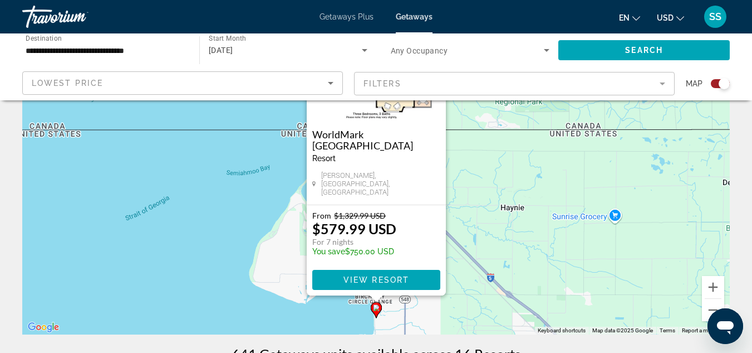
click at [662, 77] on mat-form-field "Filters" at bounding box center [514, 83] width 321 height 23
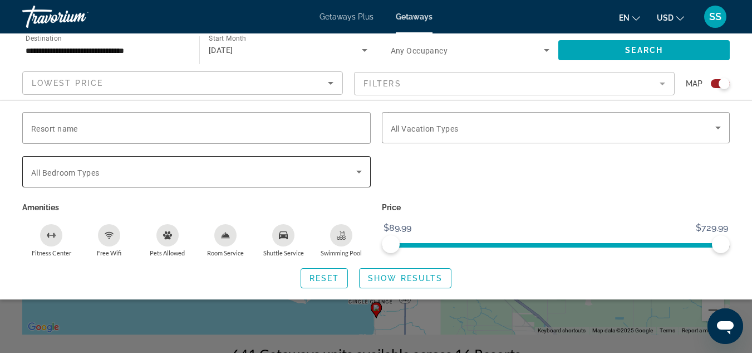
click at [361, 177] on icon "Search widget" at bounding box center [359, 171] width 13 height 13
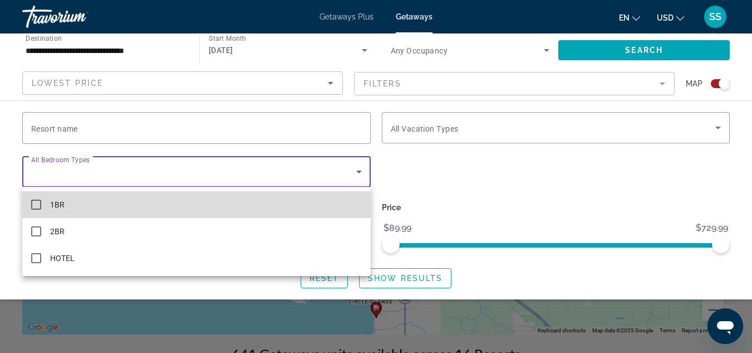
click at [95, 206] on mat-option "1BR" at bounding box center [196, 204] width 349 height 27
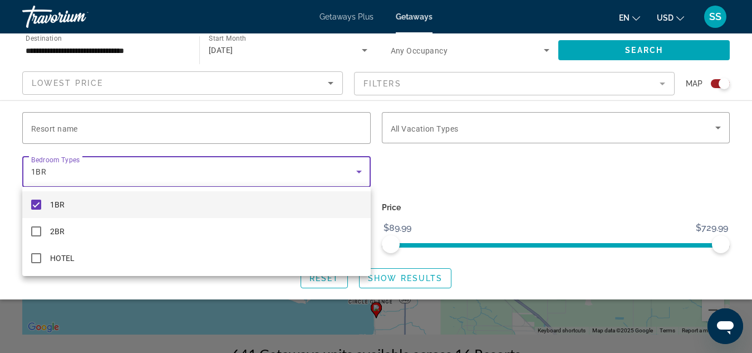
click at [448, 159] on div at bounding box center [376, 176] width 752 height 353
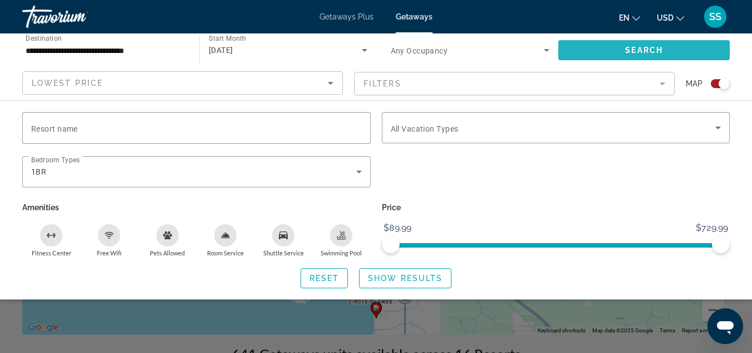
click at [589, 41] on span "Search widget" at bounding box center [645, 50] width 172 height 27
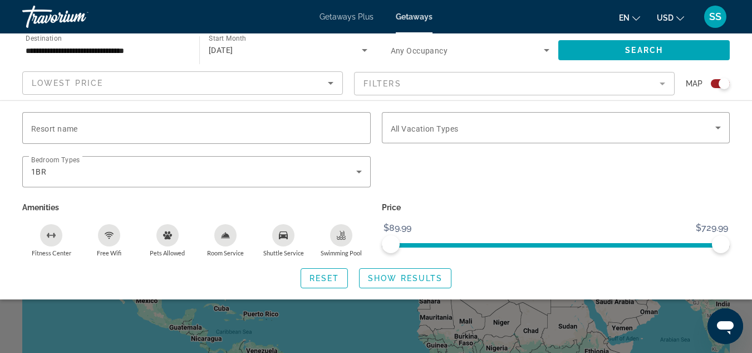
click at [621, 338] on div "Search widget" at bounding box center [376, 259] width 752 height 185
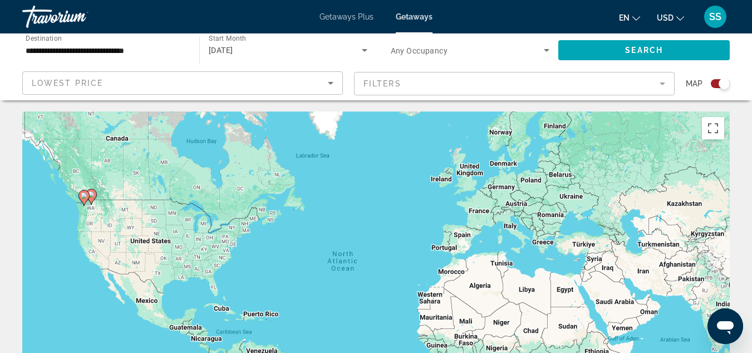
click at [77, 205] on div "To activate drag with keyboard, press Alt + Enter. Once in keyboard drag state,…" at bounding box center [376, 278] width 708 height 334
click at [82, 207] on div "To activate drag with keyboard, press Alt + Enter. Once in keyboard drag state,…" at bounding box center [376, 278] width 708 height 334
click at [89, 209] on div "To activate drag with keyboard, press Alt + Enter. Once in keyboard drag state,…" at bounding box center [376, 278] width 708 height 334
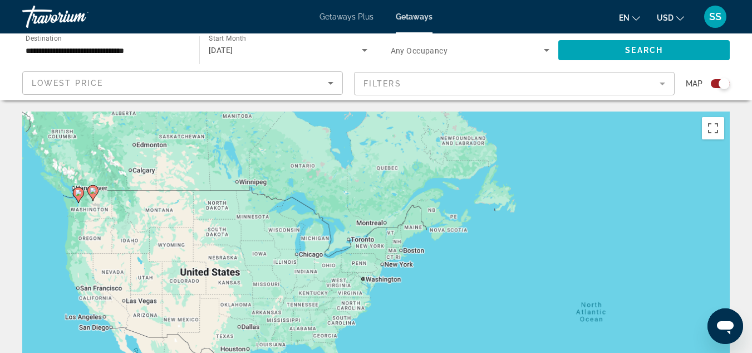
click at [89, 209] on div "To activate drag with keyboard, press Alt + Enter. Once in keyboard drag state,…" at bounding box center [376, 278] width 708 height 334
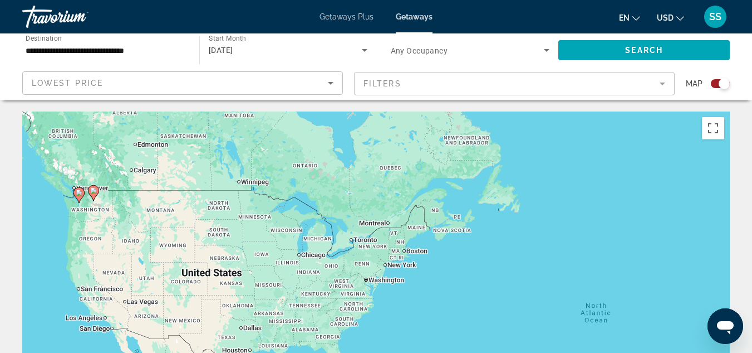
click at [89, 209] on div "To activate drag with keyboard, press Alt + Enter. Once in keyboard drag state,…" at bounding box center [376, 278] width 708 height 334
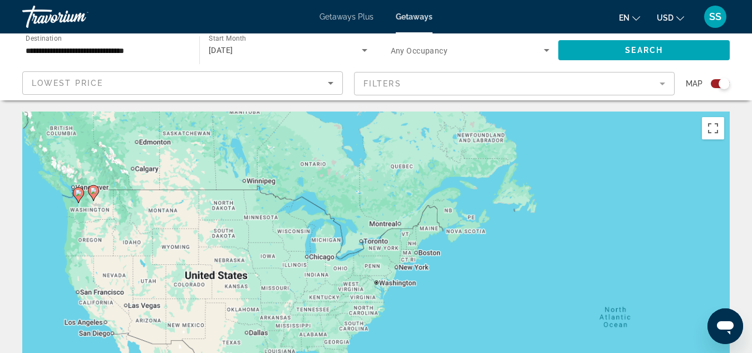
click at [89, 209] on div "To activate drag with keyboard, press Alt + Enter. Once in keyboard drag state,…" at bounding box center [376, 278] width 708 height 334
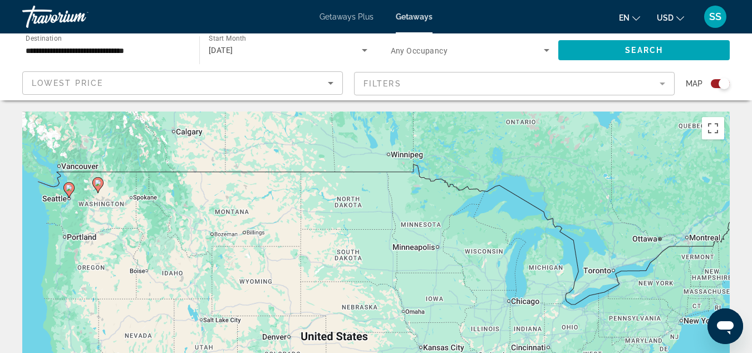
click at [89, 209] on div "To activate drag with keyboard, press Alt + Enter. Once in keyboard drag state,…" at bounding box center [376, 278] width 708 height 334
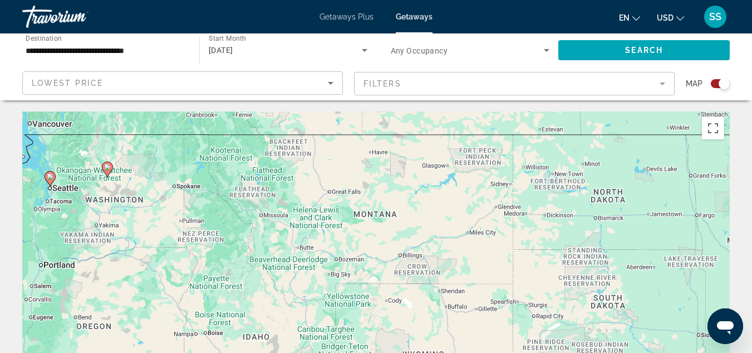
click at [89, 209] on div "To activate drag with keyboard, press Alt + Enter. Once in keyboard drag state,…" at bounding box center [376, 278] width 708 height 334
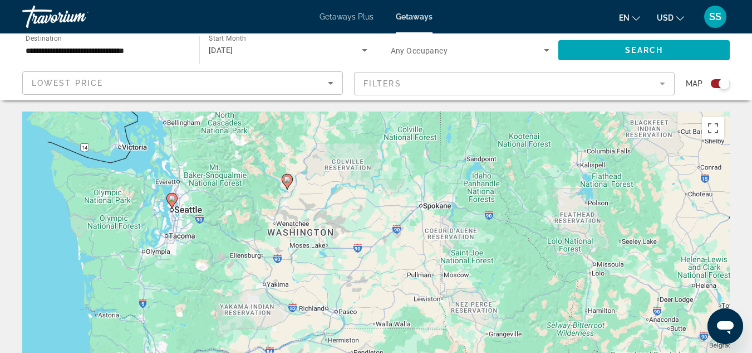
drag, startPoint x: 70, startPoint y: 175, endPoint x: 232, endPoint y: 221, distance: 168.8
click at [232, 221] on div "To activate drag with keyboard, press Alt + Enter. Once in keyboard drag state,…" at bounding box center [376, 278] width 708 height 334
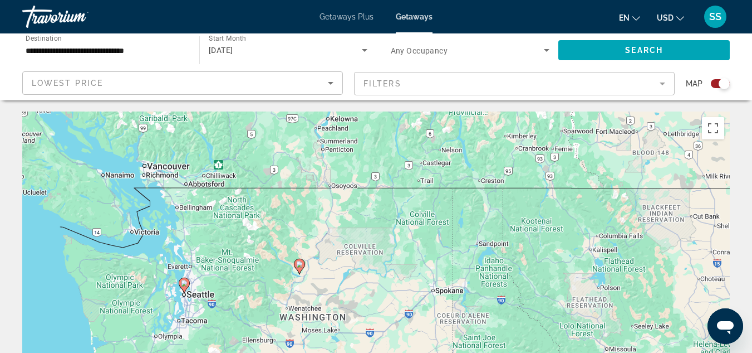
drag, startPoint x: 188, startPoint y: 155, endPoint x: 201, endPoint y: 242, distance: 87.7
click at [201, 242] on div "To activate drag with keyboard, press Alt + Enter. Once in keyboard drag state,…" at bounding box center [376, 278] width 708 height 334
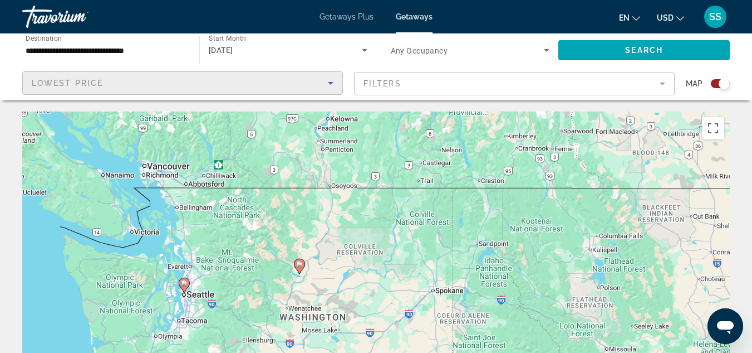
click at [332, 80] on icon "Sort by" at bounding box center [330, 82] width 13 height 13
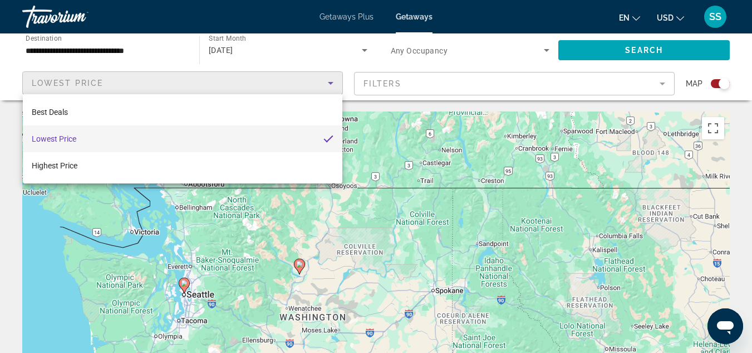
click at [429, 99] on div at bounding box center [376, 176] width 752 height 353
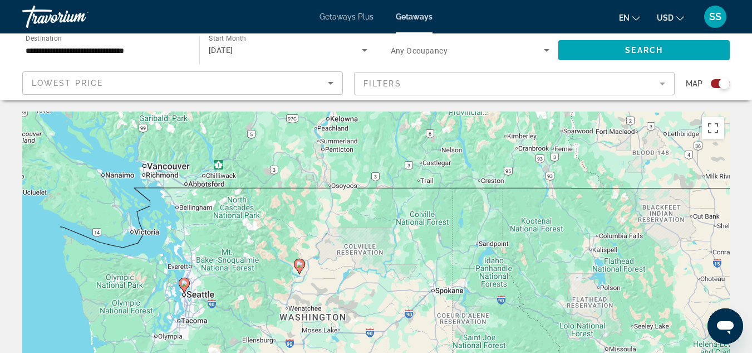
click at [437, 82] on mat-form-field "Filters" at bounding box center [514, 83] width 321 height 23
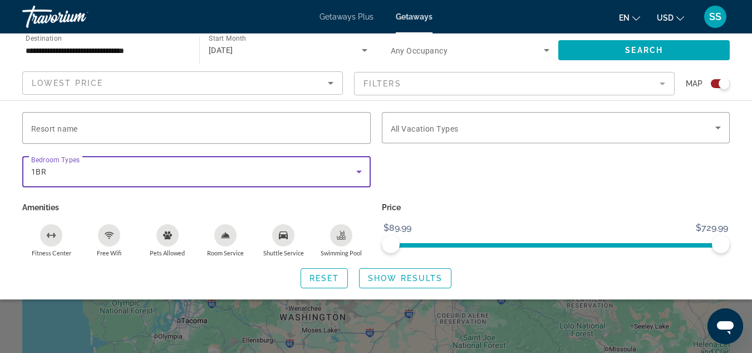
click at [359, 165] on icon "Search widget" at bounding box center [359, 171] width 13 height 13
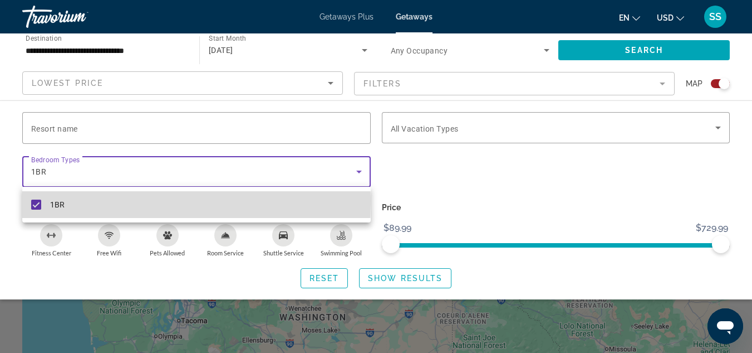
click at [33, 201] on mat-pseudo-checkbox at bounding box center [36, 204] width 10 height 10
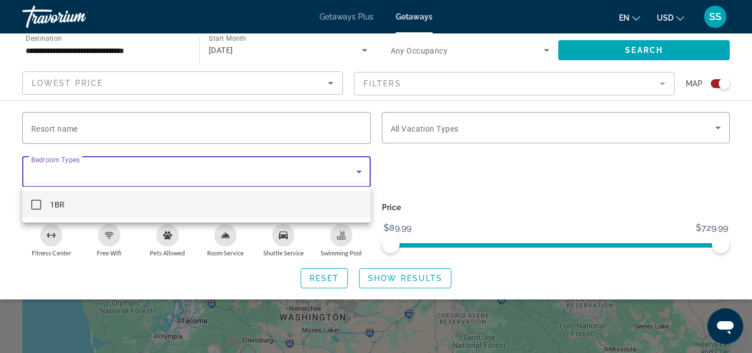
click at [583, 50] on div at bounding box center [376, 176] width 752 height 353
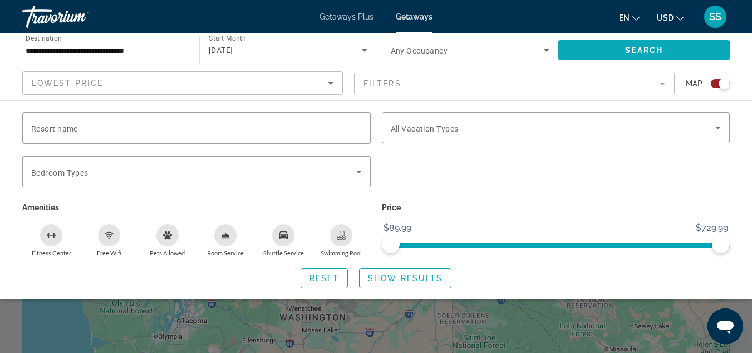
click at [583, 50] on span "Search widget" at bounding box center [645, 50] width 172 height 27
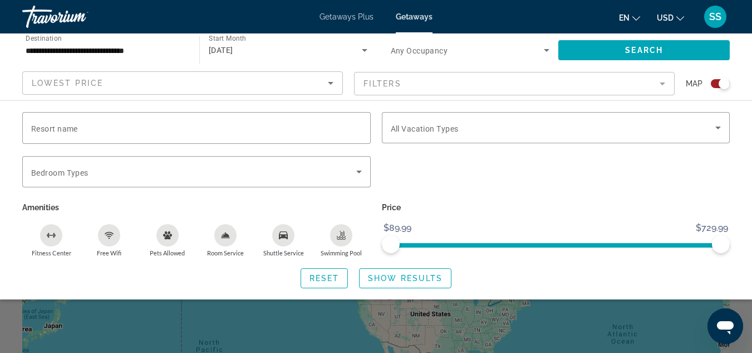
click at [612, 317] on div "Search widget" at bounding box center [376, 259] width 752 height 185
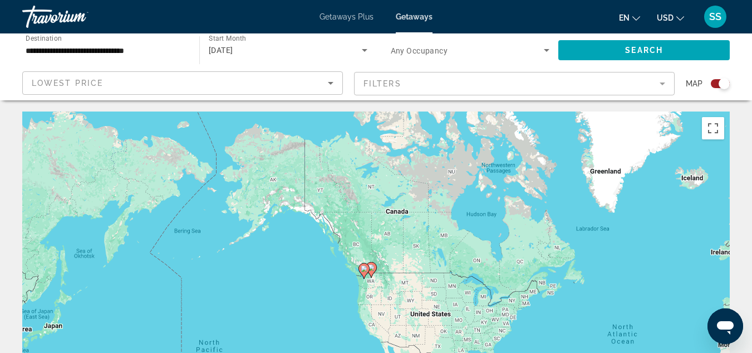
click at [362, 276] on gmp-advanced-marker "Main content" at bounding box center [364, 270] width 11 height 17
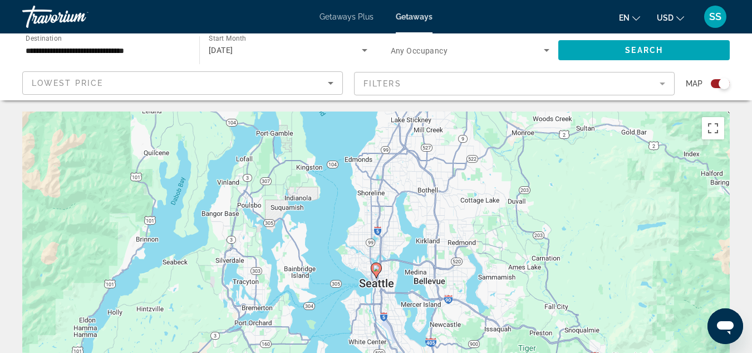
click at [379, 252] on div "To navigate, press the arrow keys. To activate drag with keyboard, press Alt + …" at bounding box center [376, 278] width 708 height 334
click at [653, 90] on mat-form-field "Filters" at bounding box center [514, 83] width 321 height 23
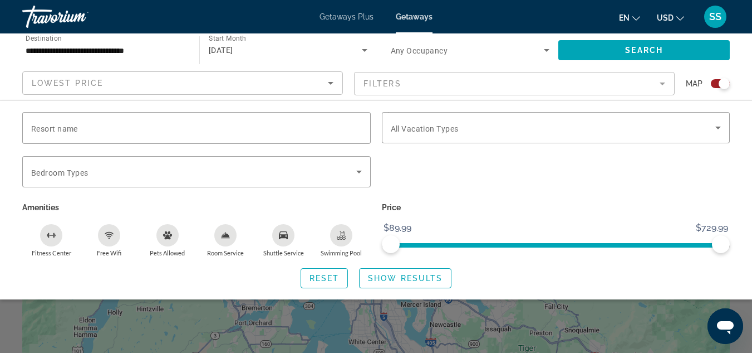
click at [489, 322] on div "Search widget" at bounding box center [376, 259] width 752 height 185
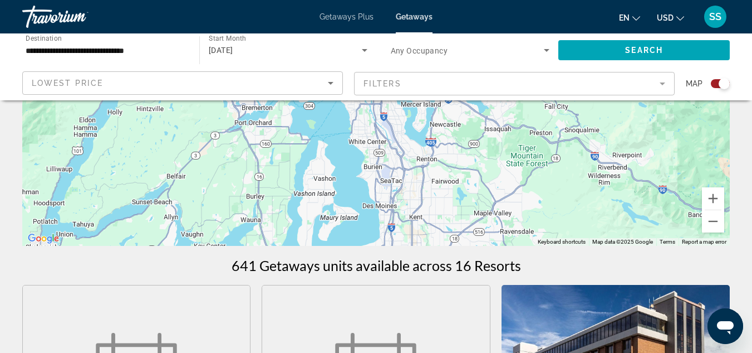
scroll to position [223, 0]
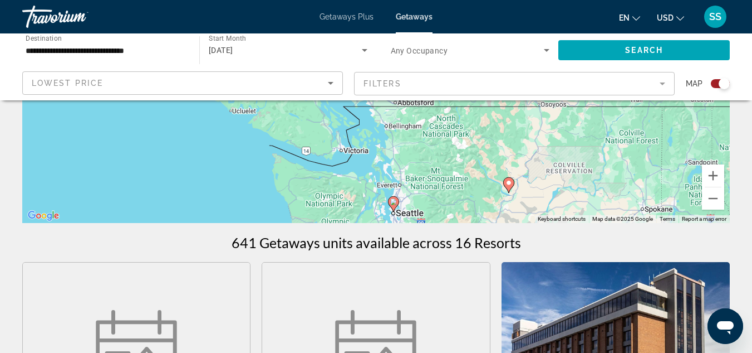
drag, startPoint x: 417, startPoint y: 122, endPoint x: 406, endPoint y: 182, distance: 60.5
click at [412, 185] on div "To activate drag with keyboard, press Alt + Enter. Once in keyboard drag state,…" at bounding box center [376, 56] width 708 height 334
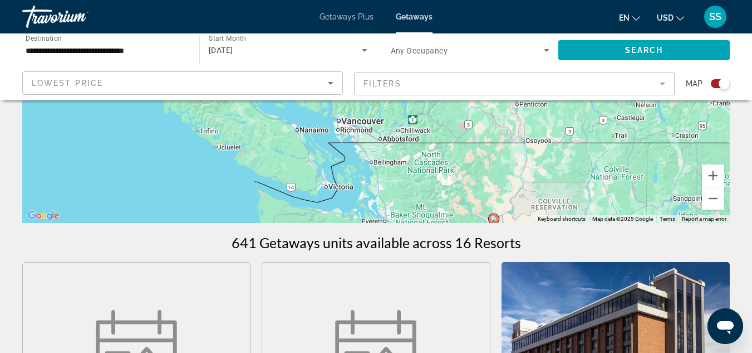
drag, startPoint x: 370, startPoint y: 119, endPoint x: 360, endPoint y: 159, distance: 41.2
click at [360, 159] on div "To activate drag with keyboard, press Alt + Enter. Once in keyboard drag state,…" at bounding box center [376, 56] width 708 height 334
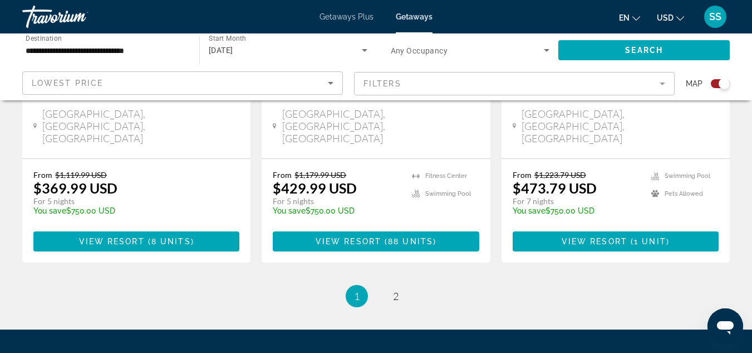
scroll to position [1895, 0]
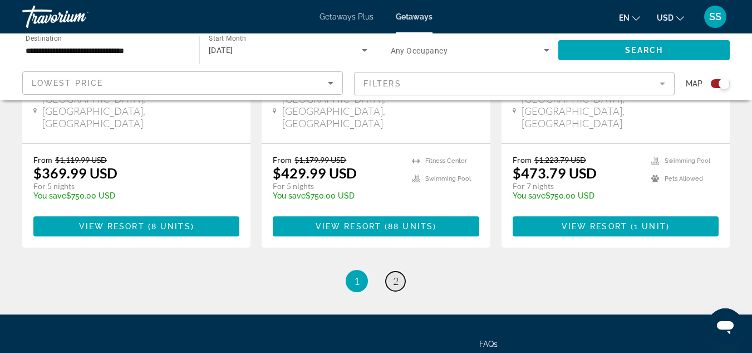
click at [393, 275] on span "2" at bounding box center [396, 281] width 6 height 12
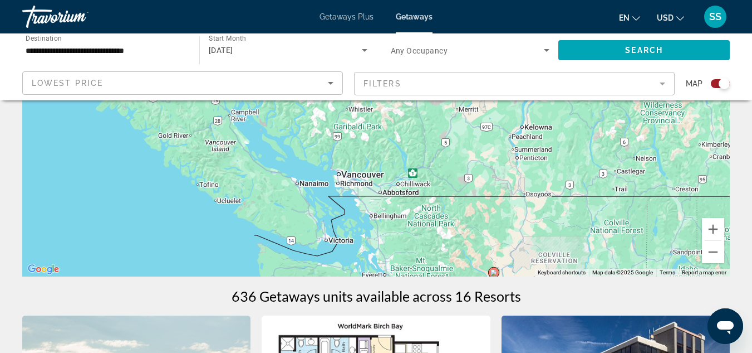
scroll to position [167, 0]
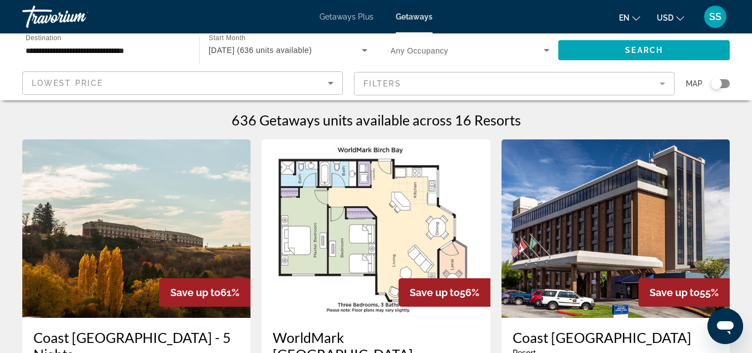
click at [720, 87] on div "Search widget" at bounding box center [716, 83] width 11 height 11
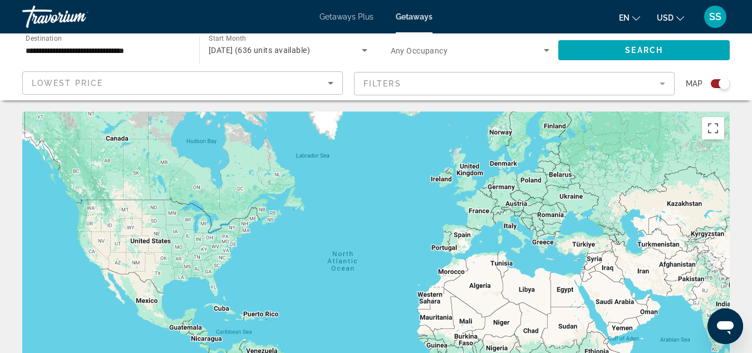
click at [93, 214] on div "Main content" at bounding box center [376, 278] width 708 height 334
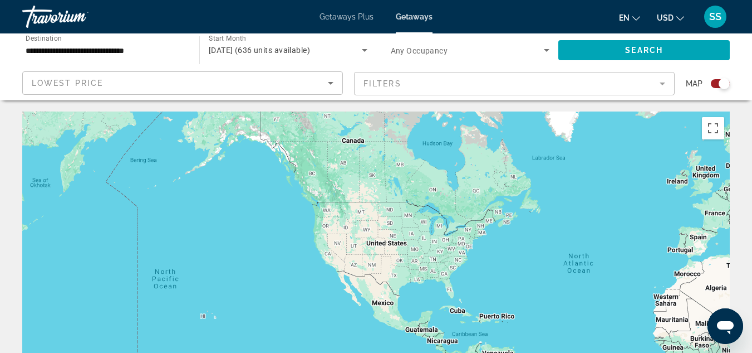
drag, startPoint x: 125, startPoint y: 192, endPoint x: 378, endPoint y: 182, distance: 252.5
click at [378, 182] on div "Main content" at bounding box center [376, 278] width 708 height 334
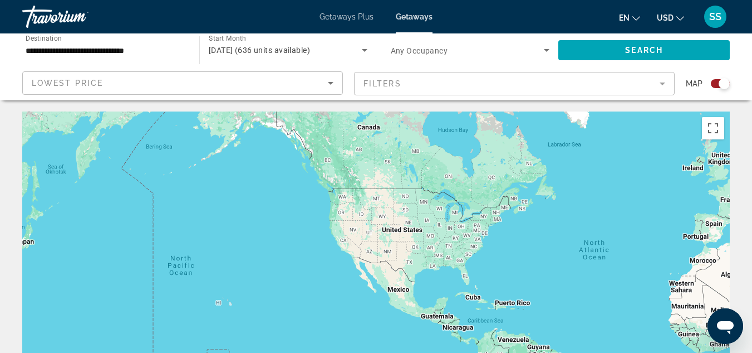
click at [349, 203] on div "Main content" at bounding box center [376, 278] width 708 height 334
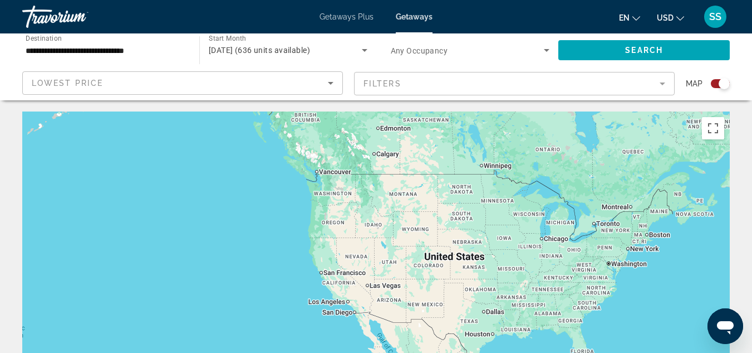
click at [339, 190] on div "Main content" at bounding box center [376, 278] width 708 height 334
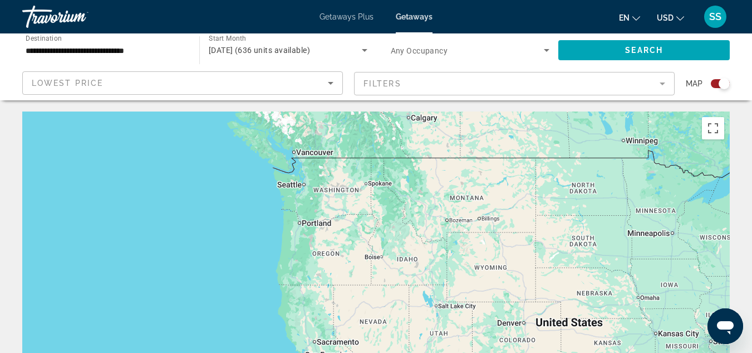
click at [339, 190] on div "Main content" at bounding box center [376, 278] width 708 height 334
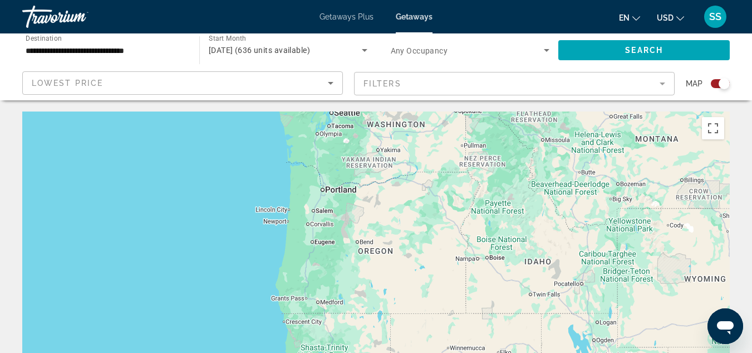
drag, startPoint x: 304, startPoint y: 207, endPoint x: 366, endPoint y: 139, distance: 92.7
click at [366, 139] on div "Main content" at bounding box center [376, 278] width 708 height 334
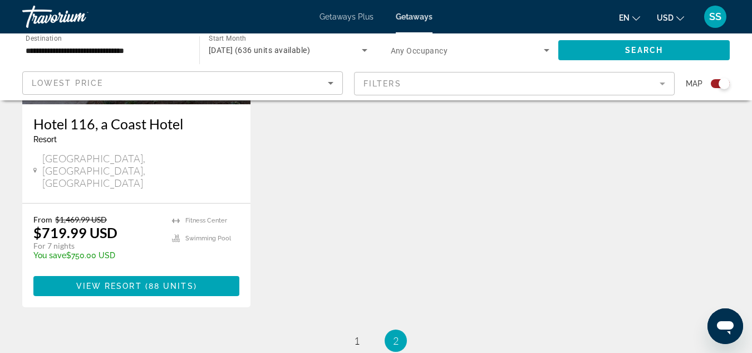
scroll to position [1003, 0]
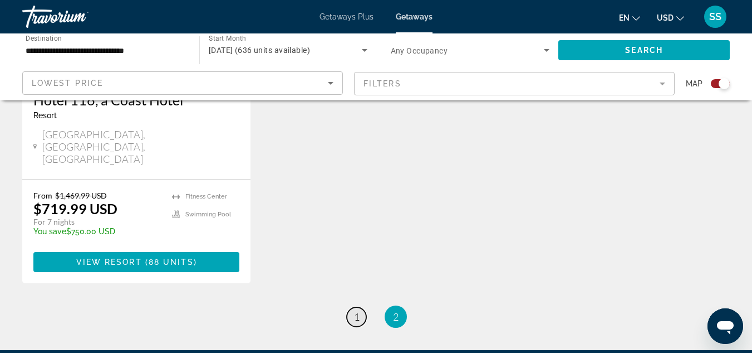
click at [353, 307] on link "page 1" at bounding box center [356, 316] width 19 height 19
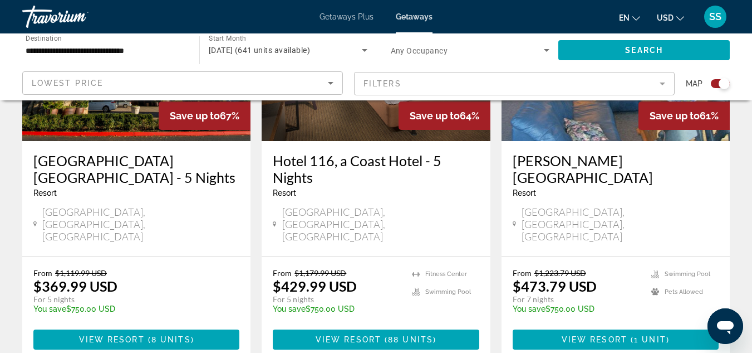
scroll to position [1782, 0]
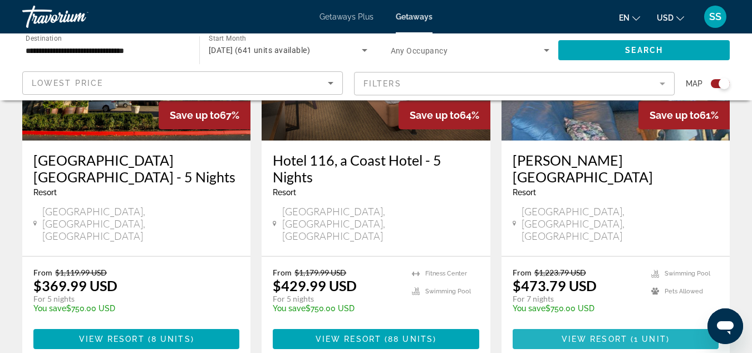
click at [628, 334] on span "Main content" at bounding box center [629, 338] width 3 height 9
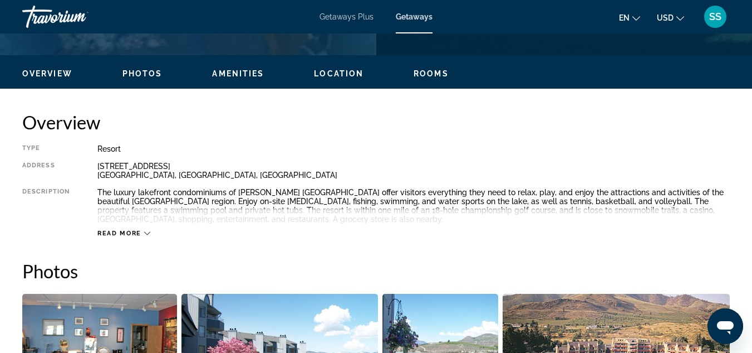
scroll to position [557, 0]
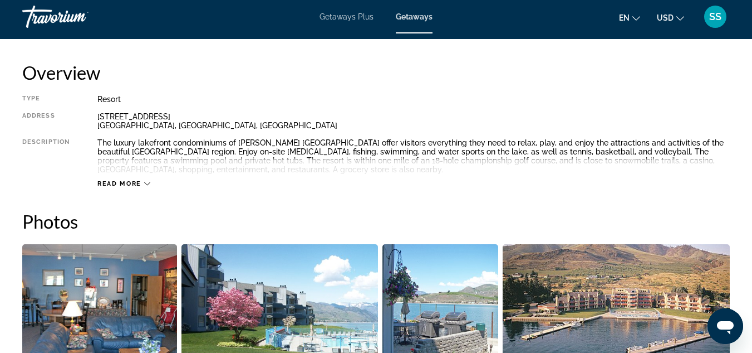
click at [147, 185] on icon "Main content" at bounding box center [147, 183] width 6 height 6
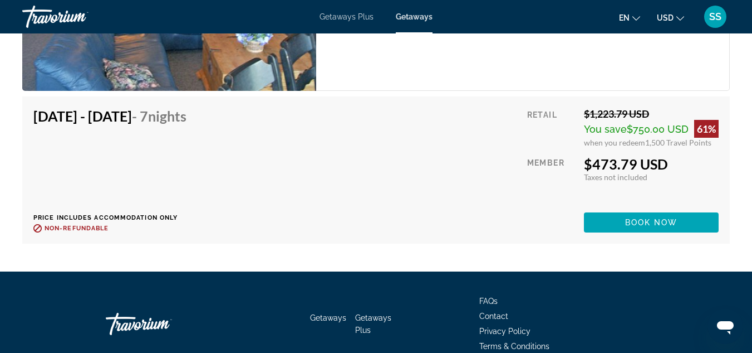
scroll to position [2351, 0]
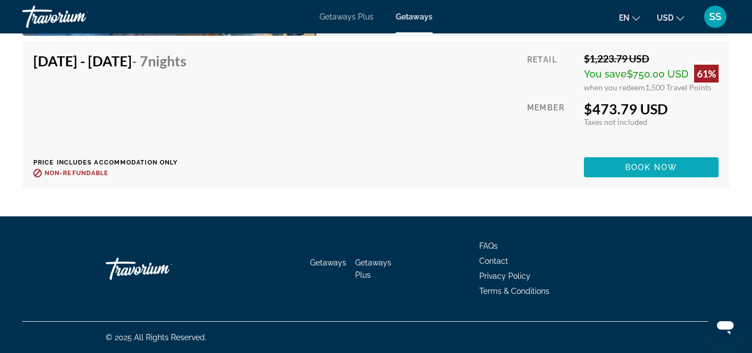
click at [620, 174] on span "Main content" at bounding box center [651, 167] width 135 height 27
